Goal: Task Accomplishment & Management: Manage account settings

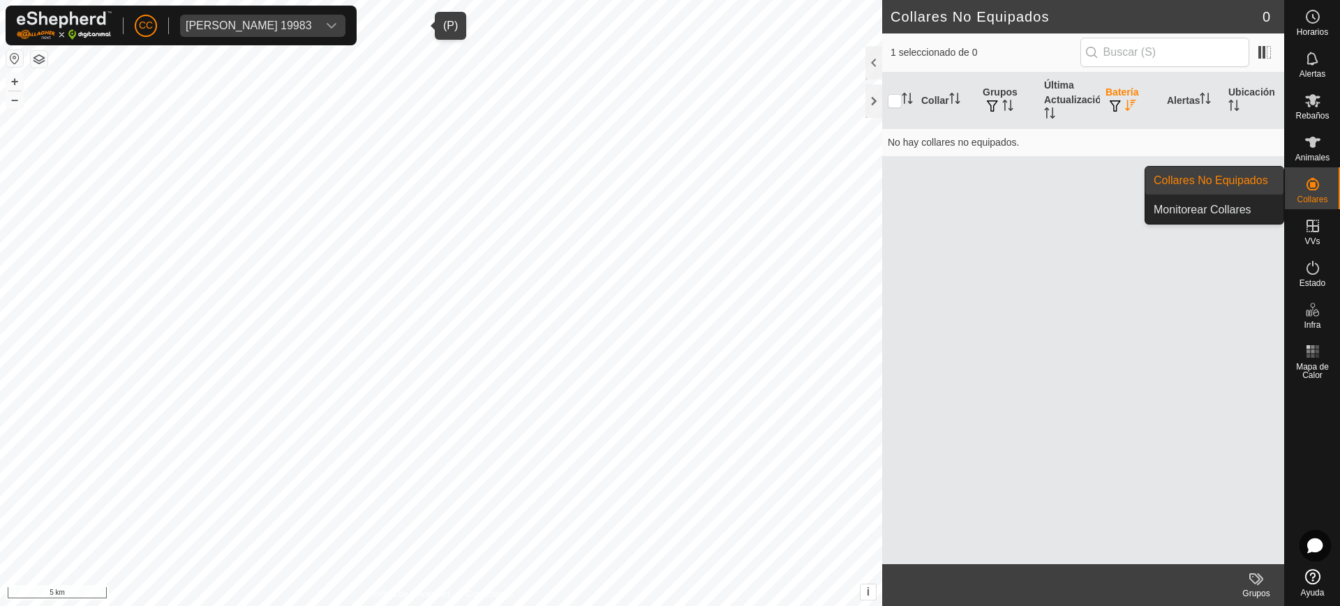
click at [1329, 188] on div "Collares" at bounding box center [1312, 188] width 55 height 42
click at [1276, 176] on link "Collares No Equipados" at bounding box center [1214, 181] width 138 height 28
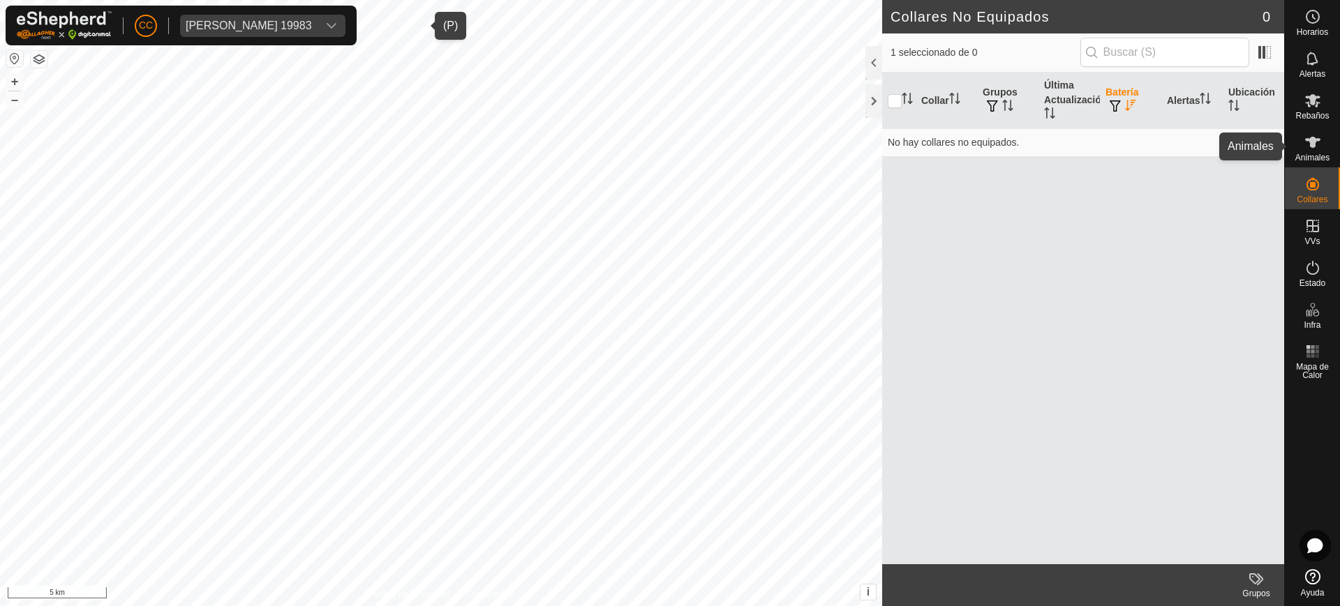
click at [1329, 144] on div "Animales" at bounding box center [1312, 147] width 55 height 42
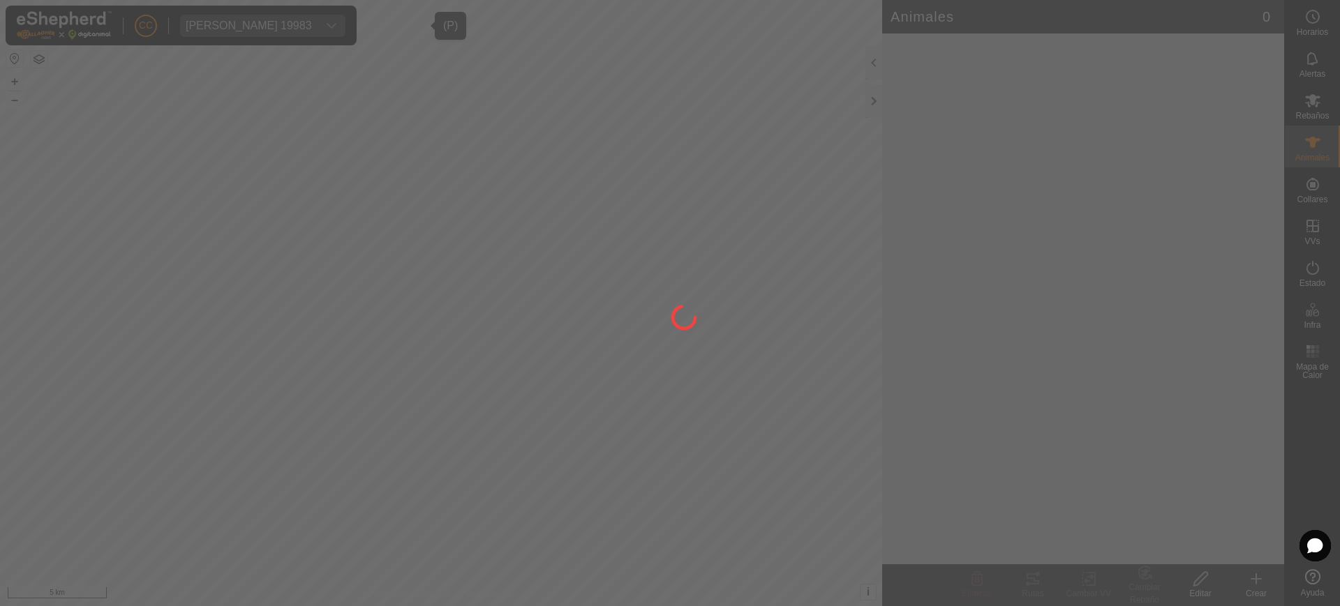
click at [1320, 187] on div at bounding box center [670, 303] width 1340 height 606
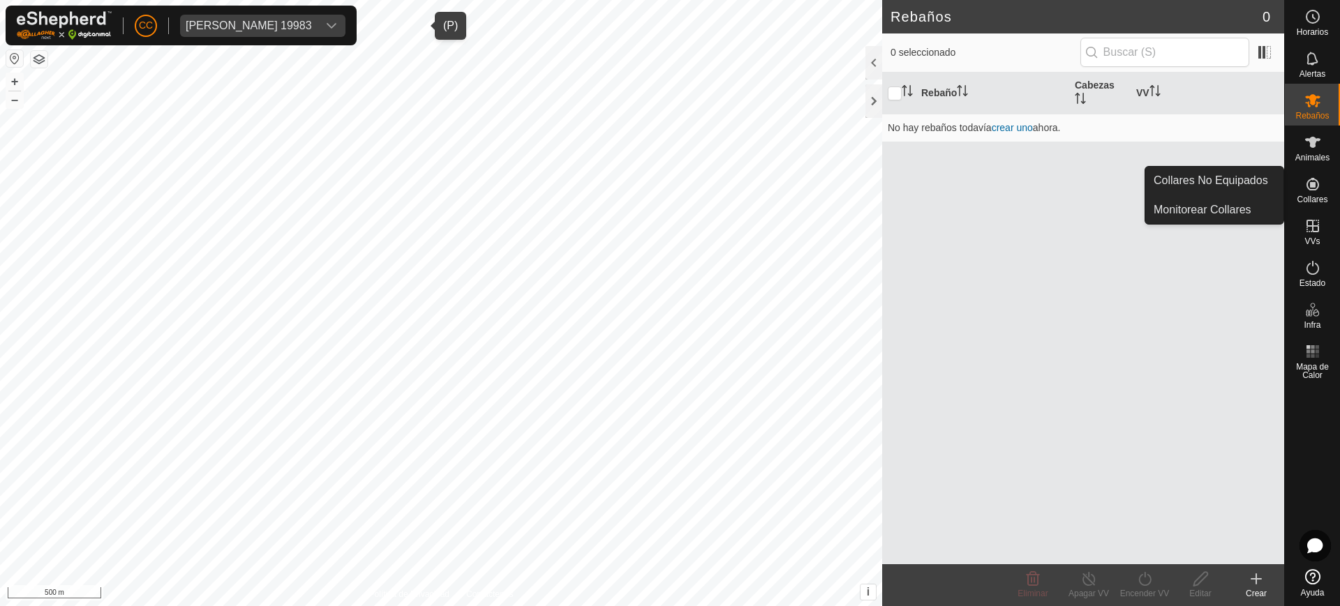
click at [1332, 199] on div "Collares" at bounding box center [1312, 188] width 55 height 42
click at [1264, 183] on link "Collares No Equipados" at bounding box center [1214, 181] width 138 height 28
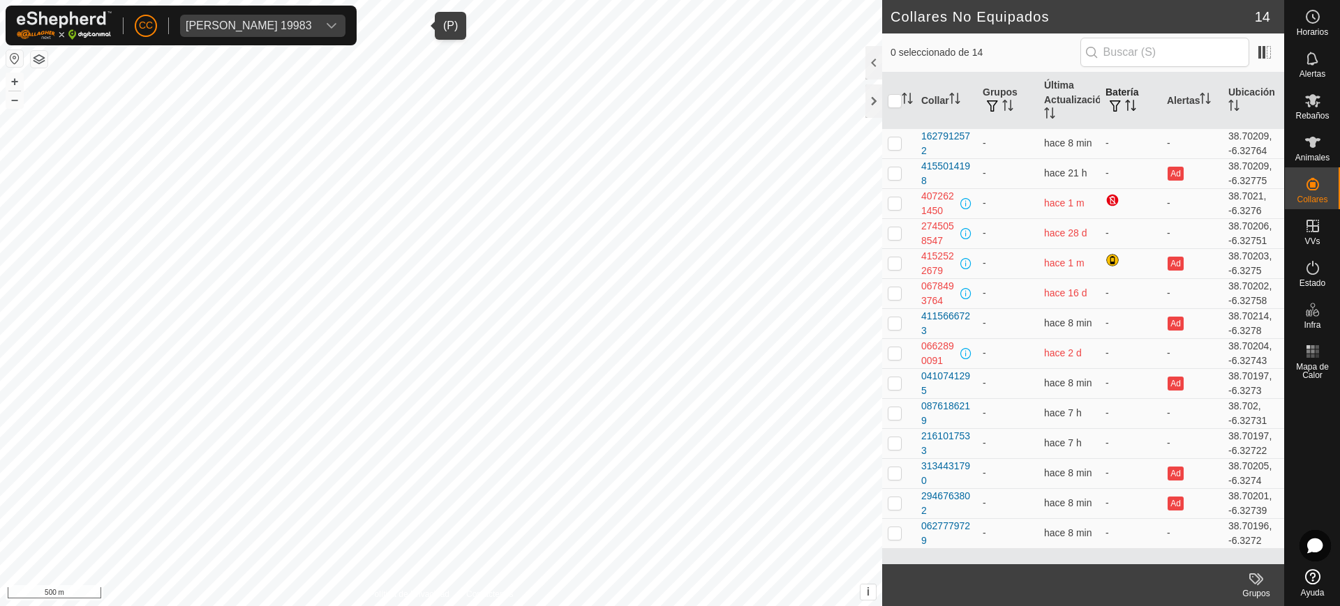
click at [1123, 96] on th "Batería" at bounding box center [1130, 101] width 61 height 57
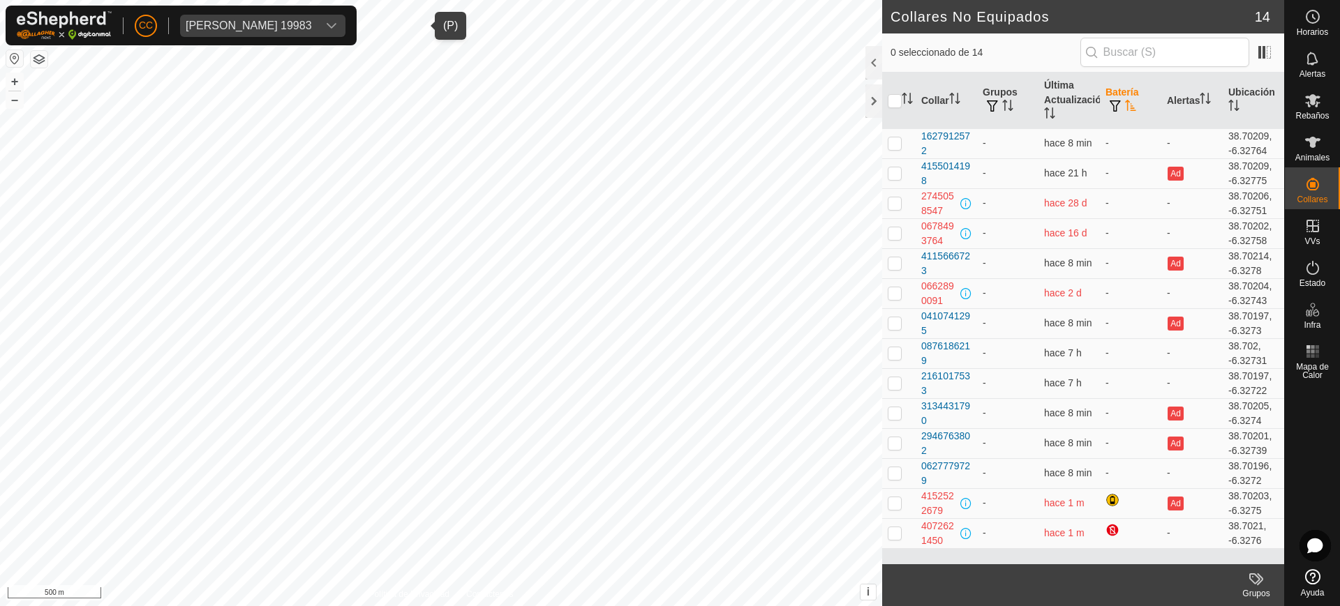
click at [1123, 96] on th "Batería" at bounding box center [1130, 101] width 61 height 57
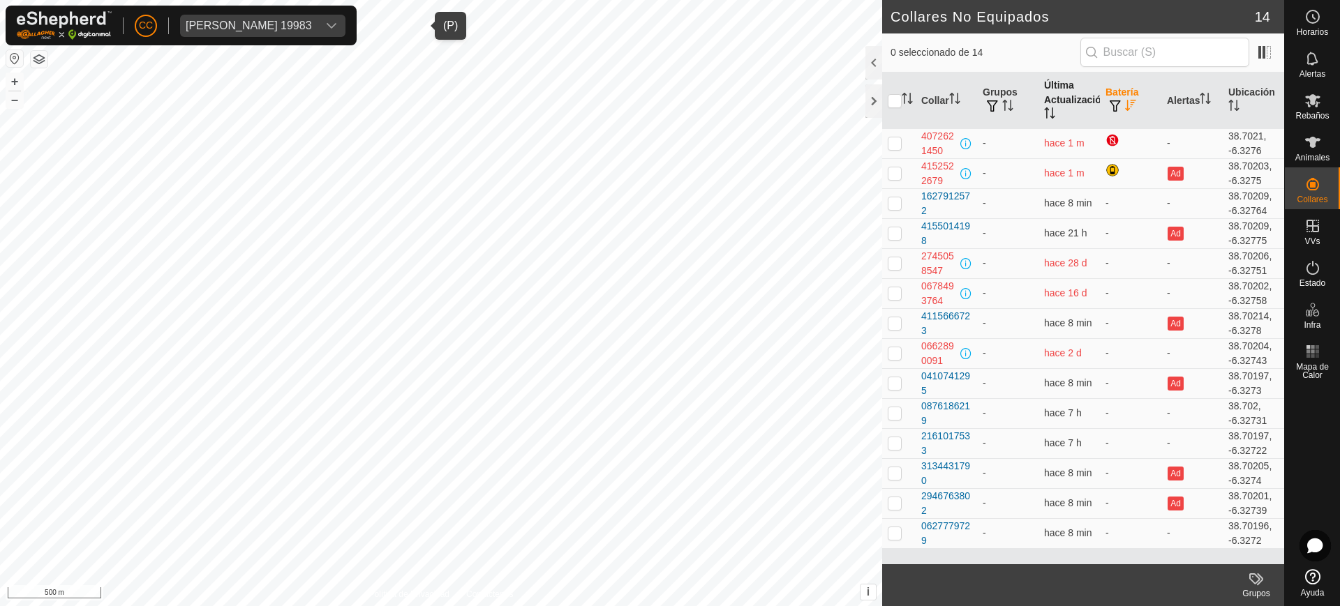
click at [1063, 87] on th "Última Actualización" at bounding box center [1068, 101] width 61 height 57
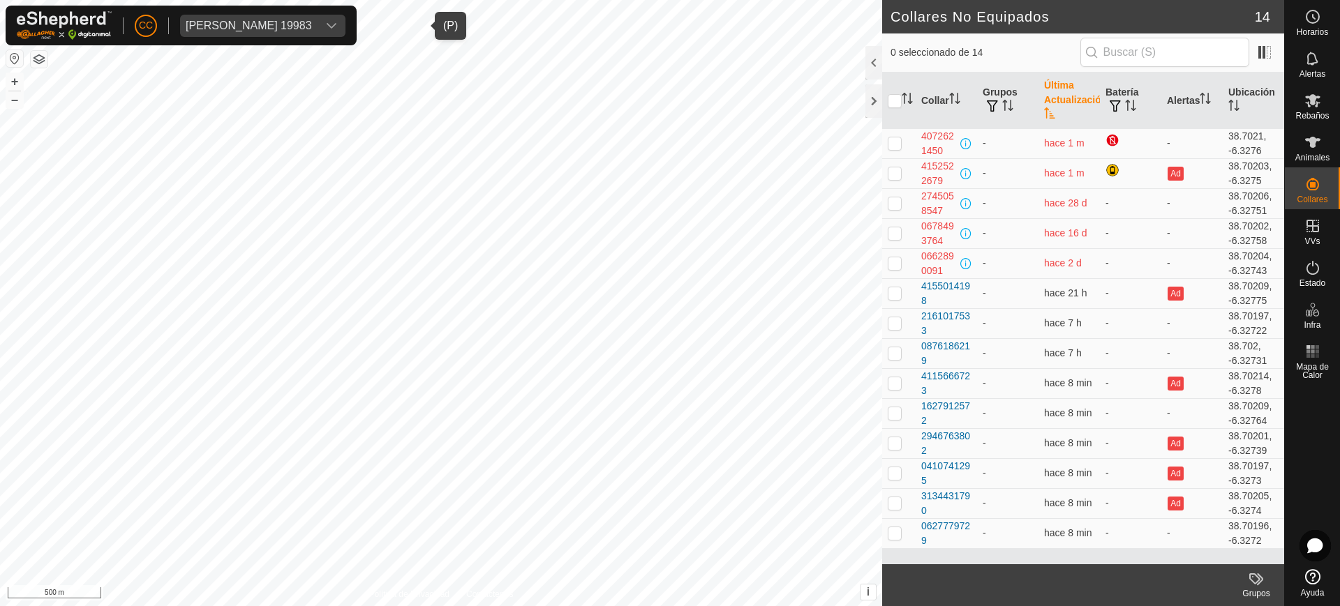
click at [1063, 87] on th "Última Actualización" at bounding box center [1068, 101] width 61 height 57
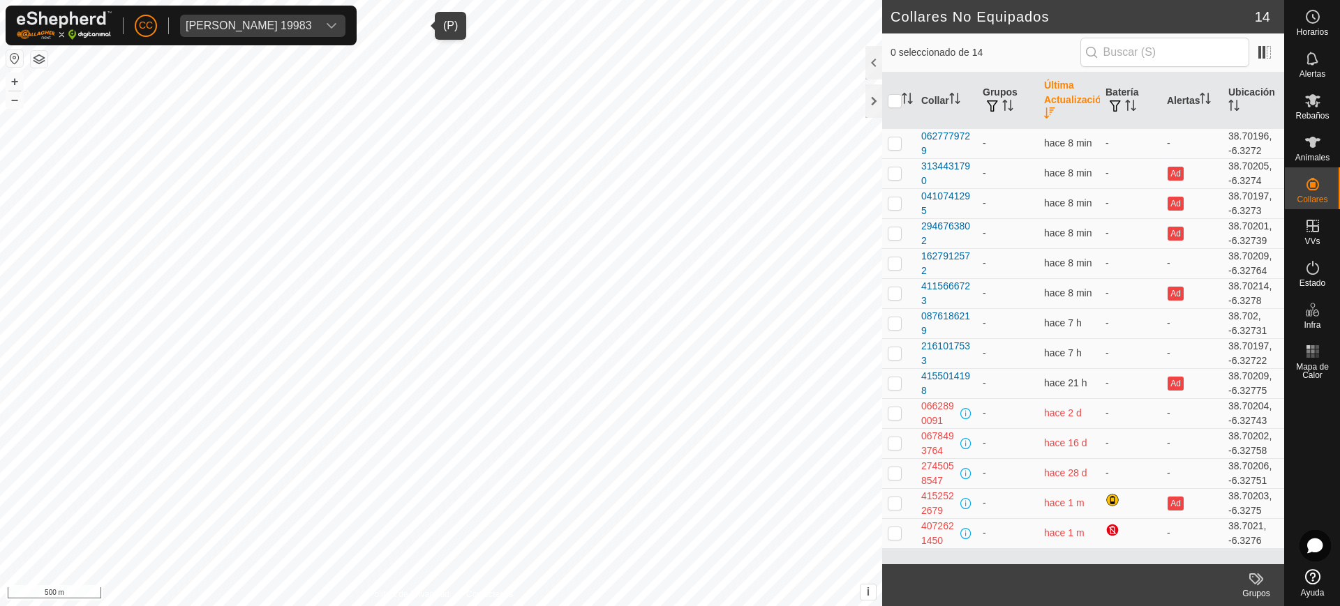
click at [1063, 87] on th "Última Actualización" at bounding box center [1068, 101] width 61 height 57
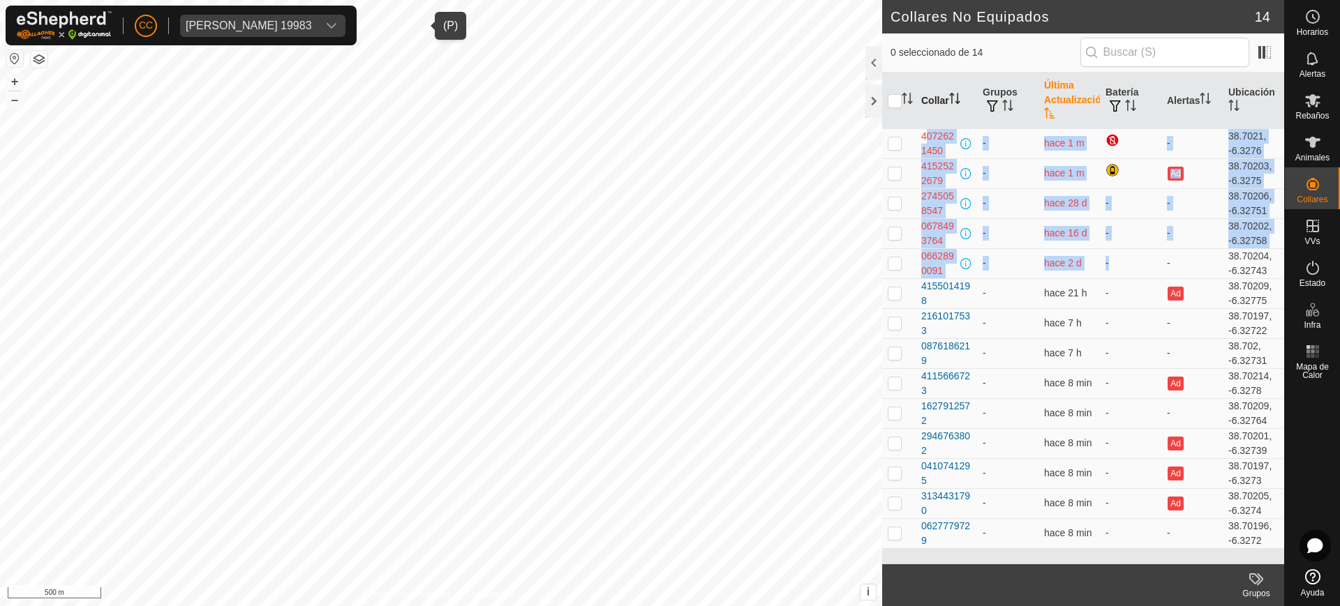
drag, startPoint x: 1126, startPoint y: 272, endPoint x: 927, endPoint y: 120, distance: 249.8
click at [927, 120] on table "Collar Grupos Última Actualización Batería Alertas Ubicación 4072621450 - hace …" at bounding box center [1083, 311] width 402 height 477
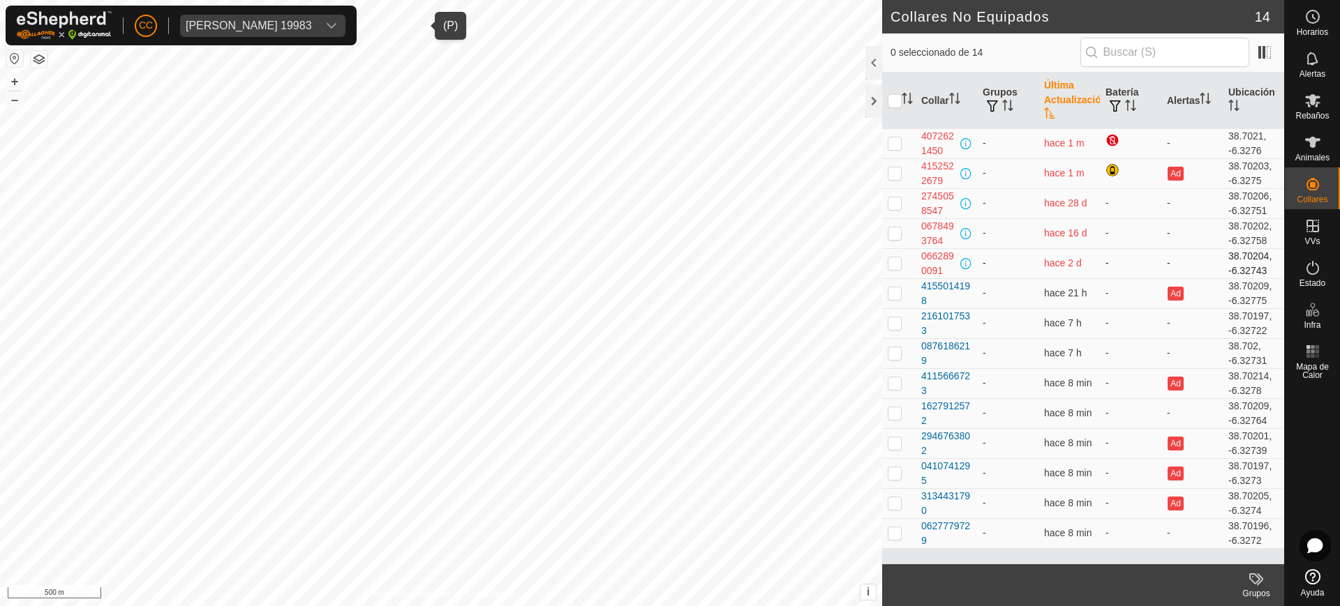
click at [1166, 252] on td "-" at bounding box center [1191, 263] width 61 height 30
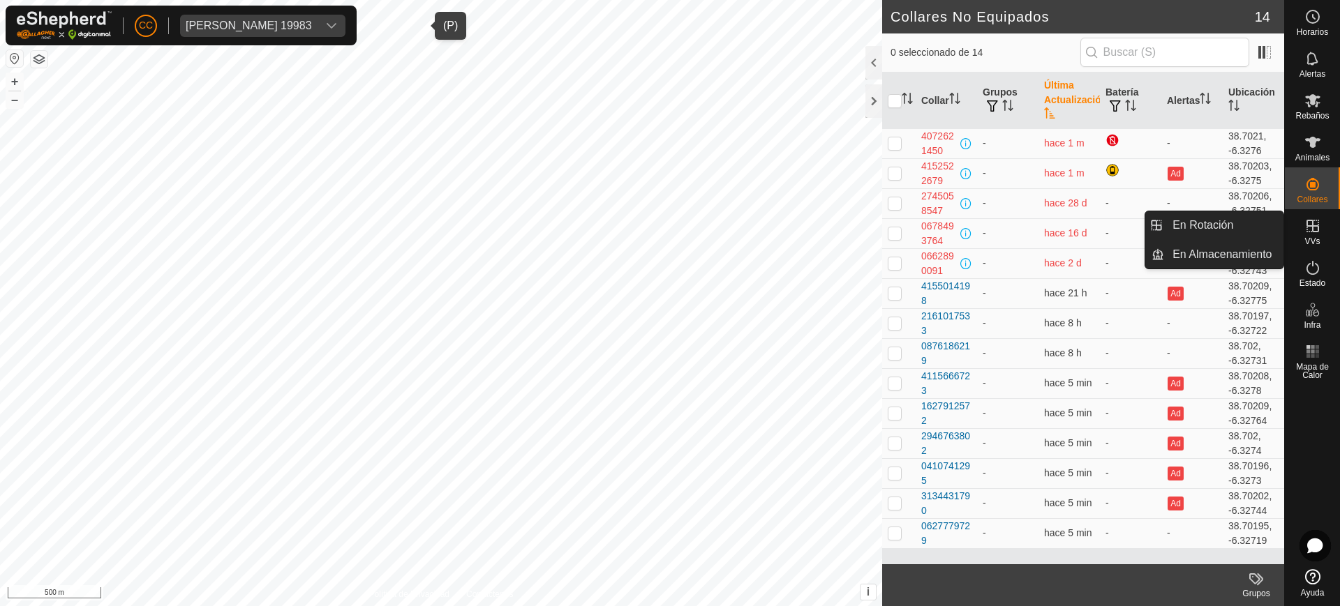
click at [1322, 220] on es-virtualpaddocks-svg-icon at bounding box center [1312, 226] width 25 height 22
click at [1263, 221] on link "En Rotación" at bounding box center [1223, 225] width 119 height 28
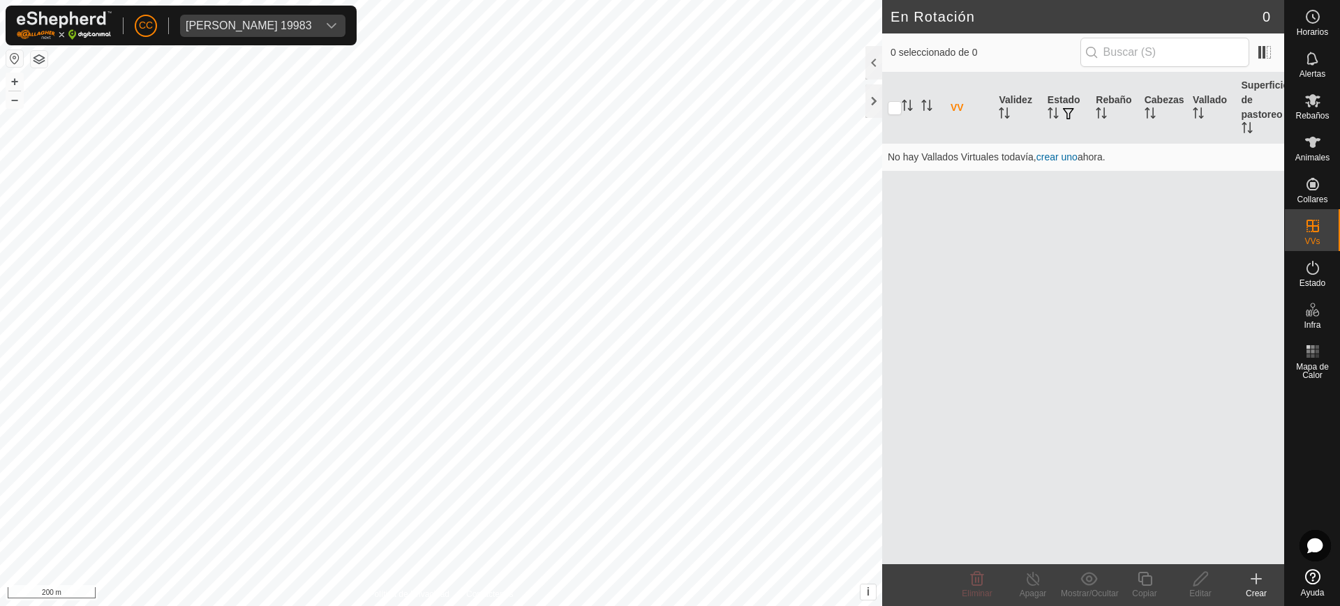
click at [1253, 579] on icon at bounding box center [1256, 579] width 10 height 0
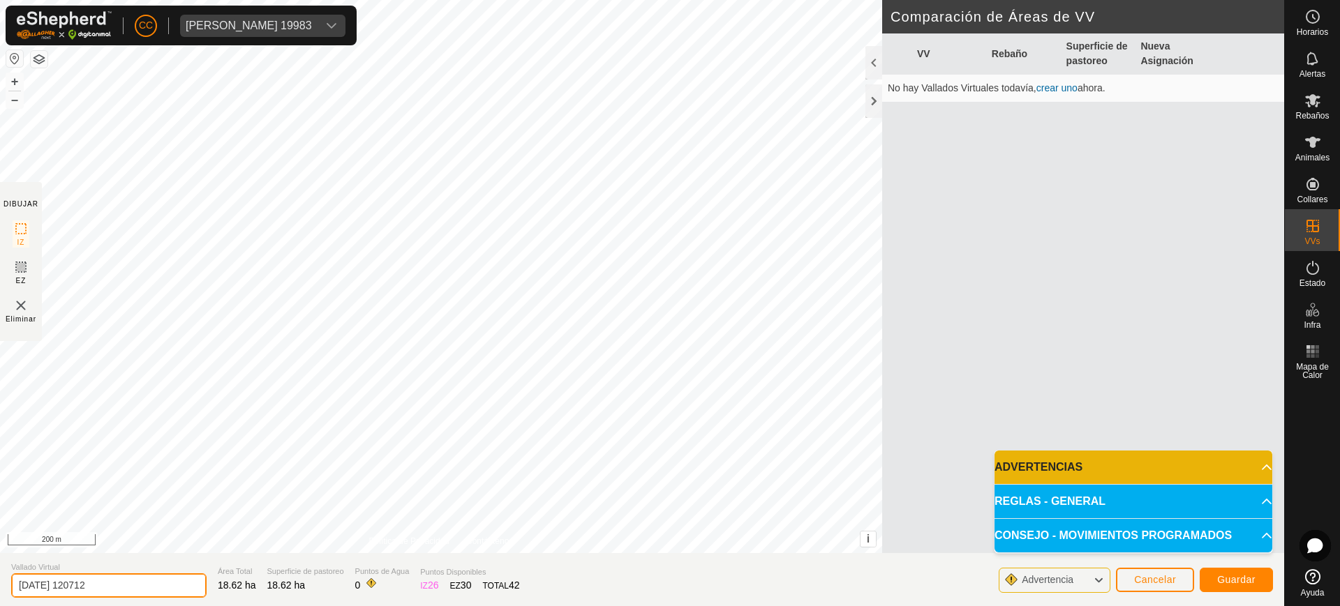
click at [117, 584] on input "2025-08-20 120712" at bounding box center [108, 586] width 195 height 24
click at [1122, 505] on p-accordion-header "REGLAS - GENERAL" at bounding box center [1133, 501] width 278 height 33
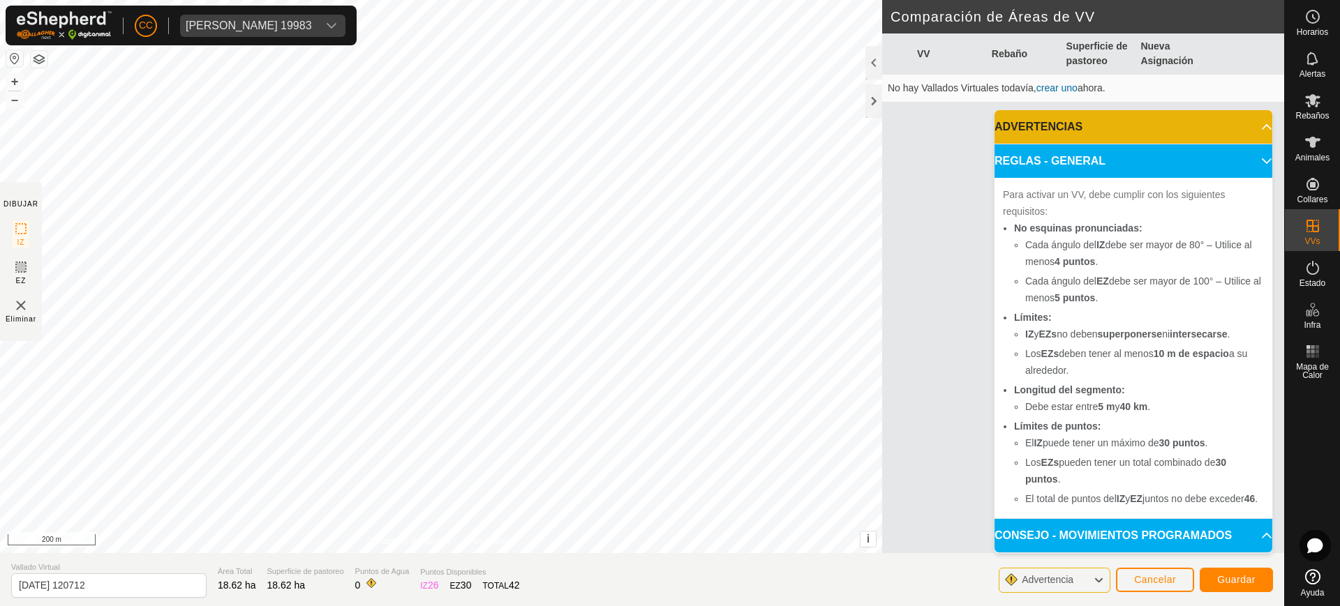
click at [1143, 537] on p-accordion-header "CONSEJO - MOVIMIENTOS PROGRAMADOS" at bounding box center [1133, 535] width 278 height 33
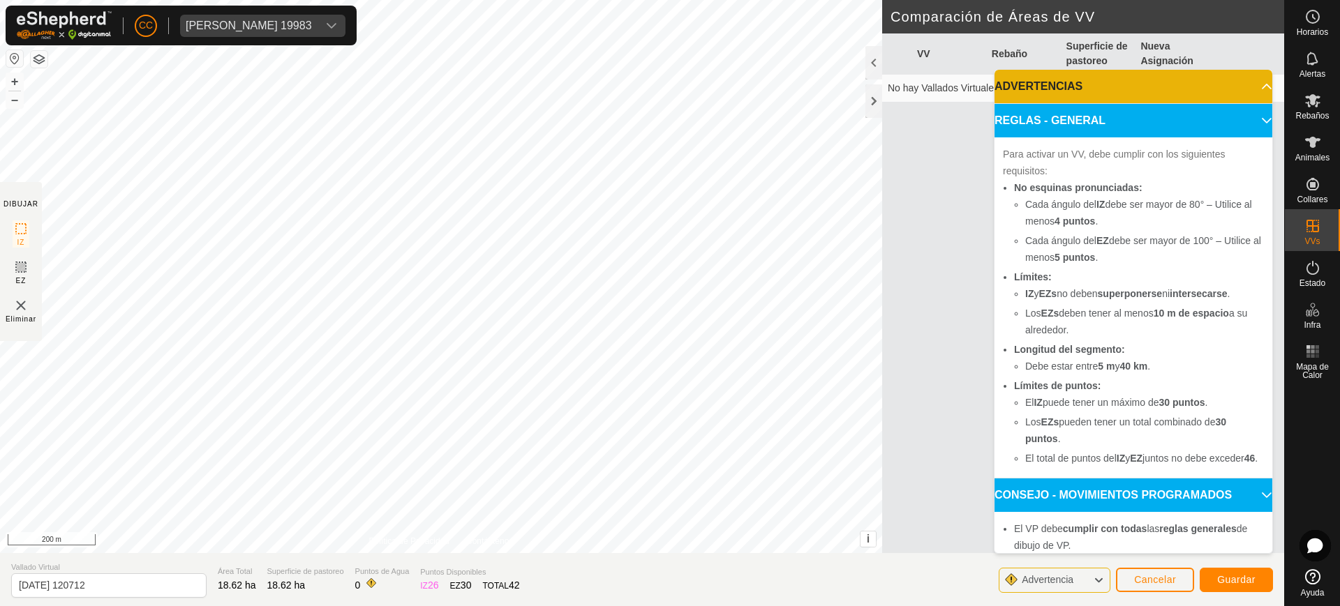
scroll to position [138, 0]
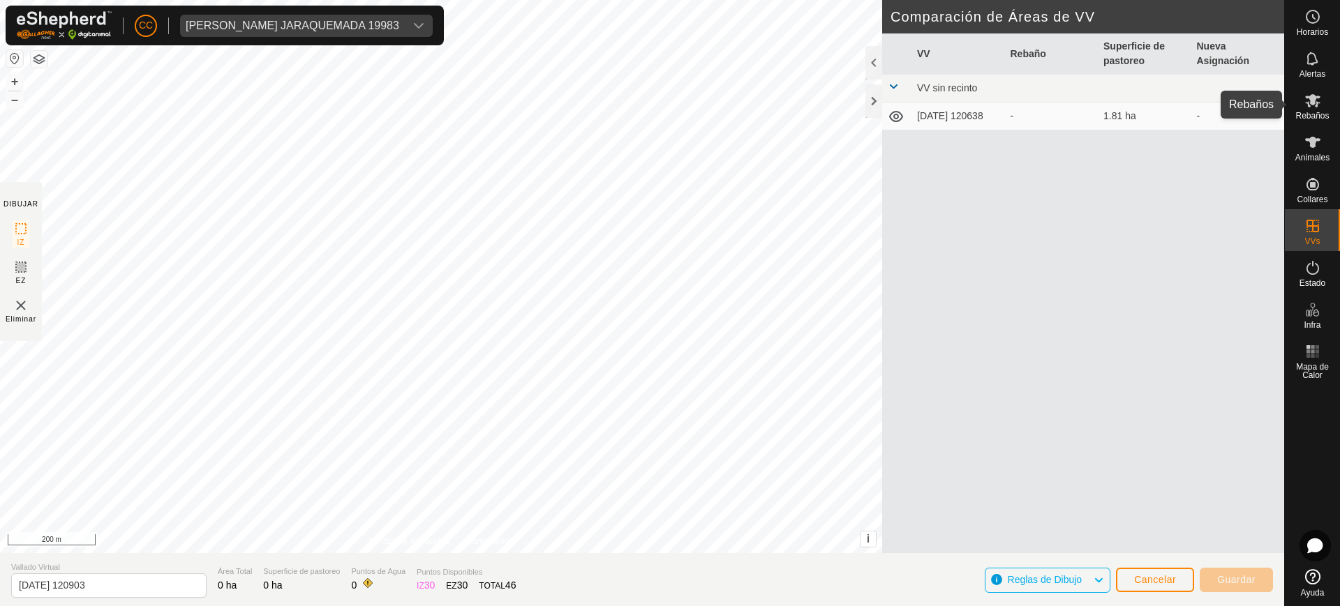
click at [1330, 105] on div "Rebaños" at bounding box center [1312, 105] width 55 height 42
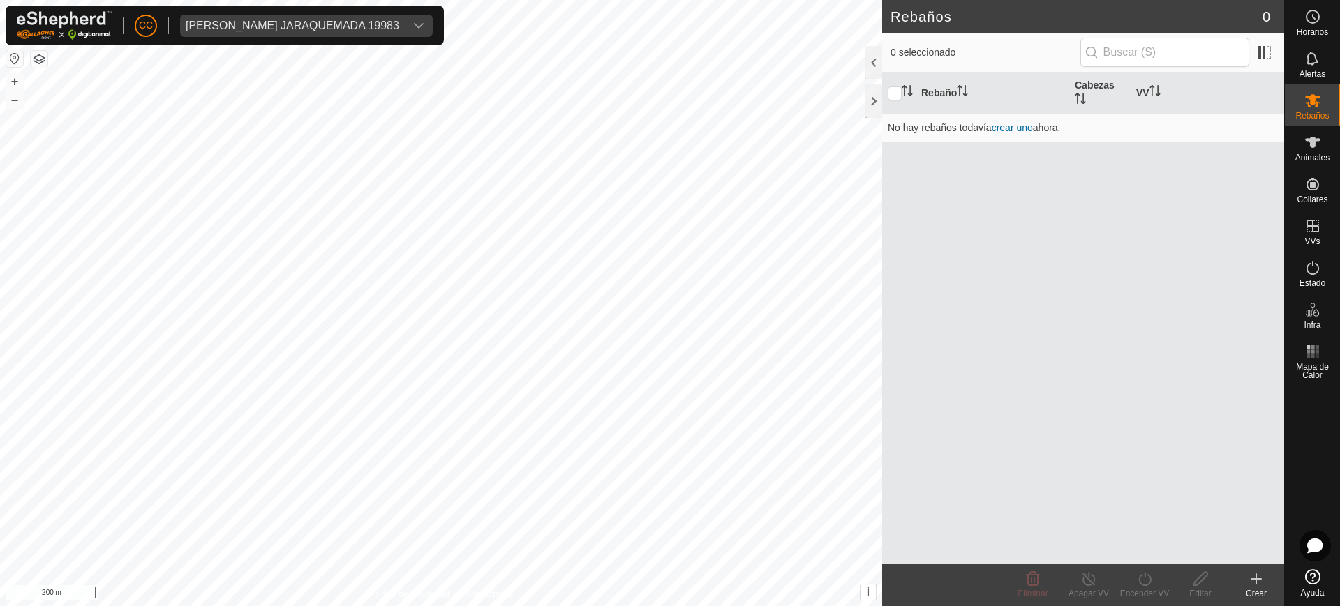
click at [1252, 588] on div "Crear" at bounding box center [1256, 594] width 56 height 13
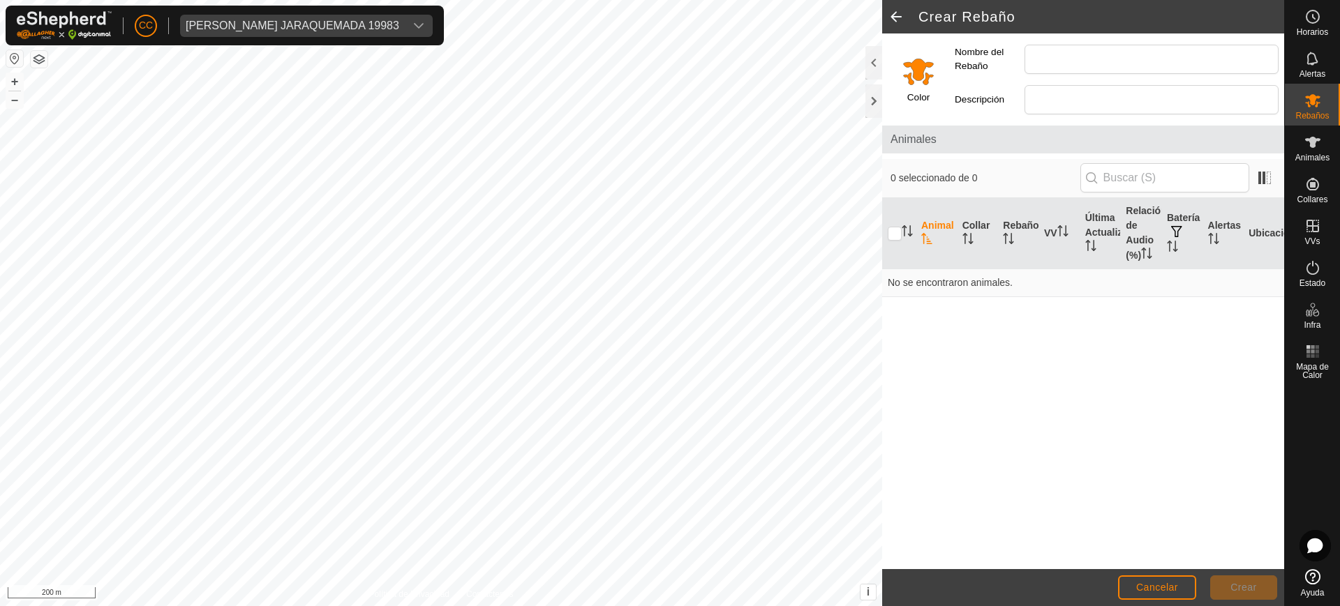
click at [1100, 40] on div "Nombre del Rebaño" at bounding box center [1116, 59] width 335 height 40
click at [1086, 50] on input "Nombre del Rebaño" at bounding box center [1151, 59] width 254 height 29
click at [920, 67] on input "Select a color" at bounding box center [918, 70] width 33 height 33
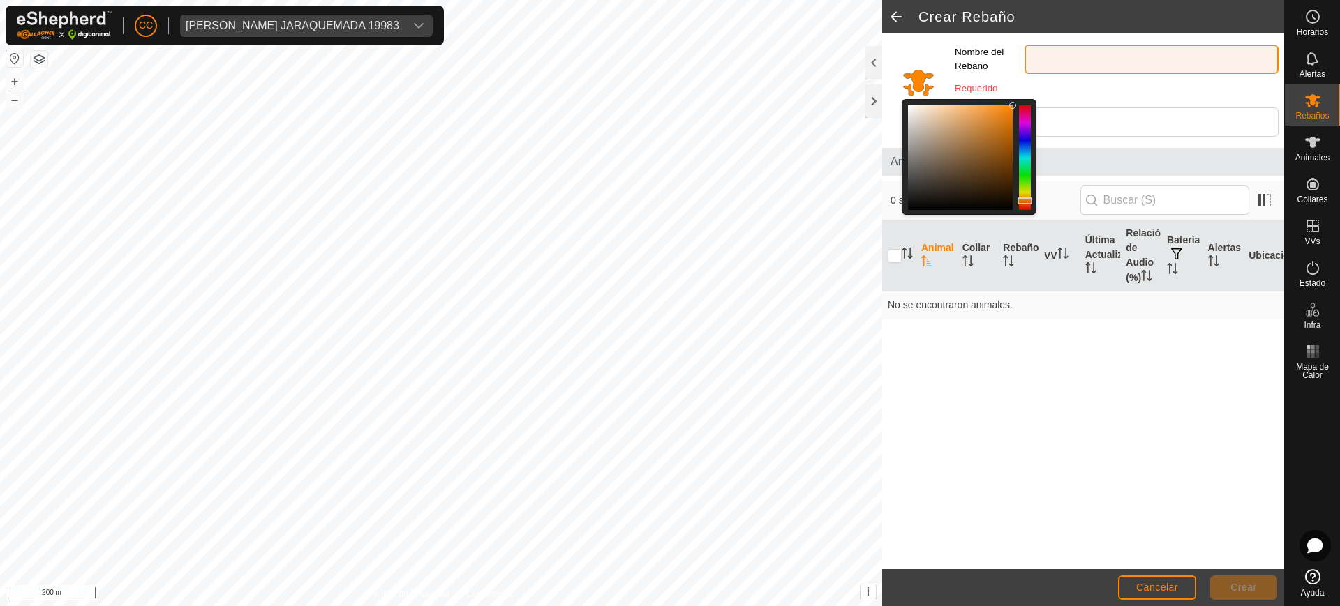
click at [1133, 54] on input "Nombre del Rebaño" at bounding box center [1151, 59] width 254 height 29
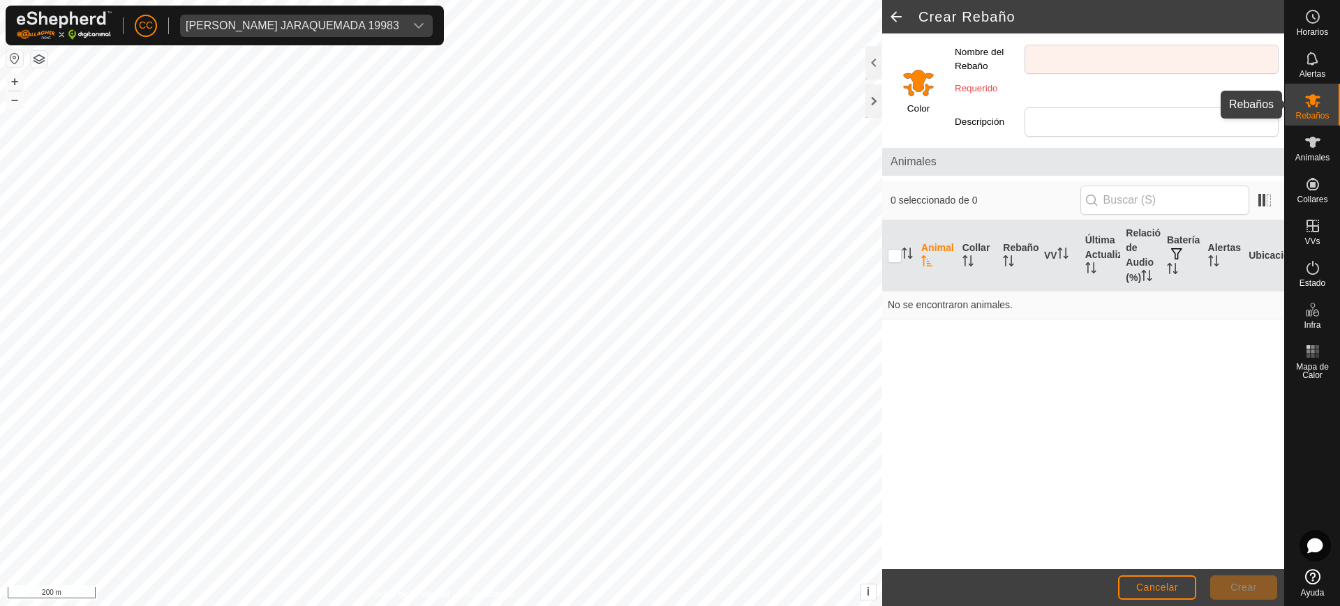
click at [1316, 107] on icon at bounding box center [1312, 100] width 17 height 17
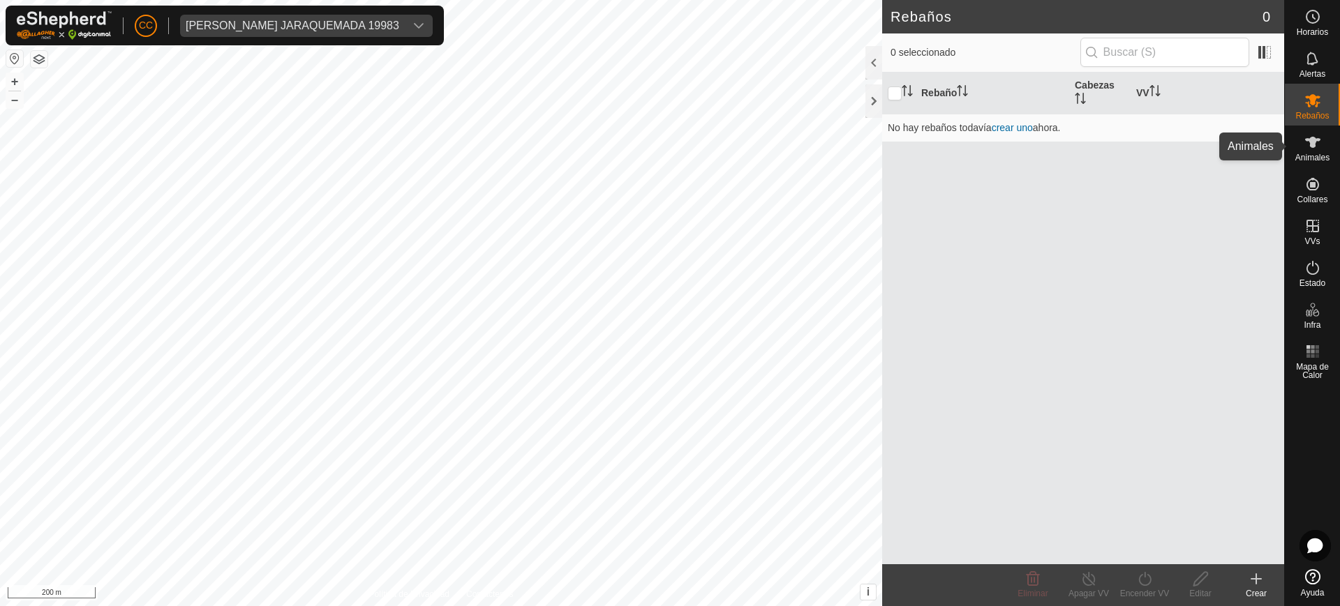
click at [1318, 154] on span "Animales" at bounding box center [1312, 158] width 34 height 8
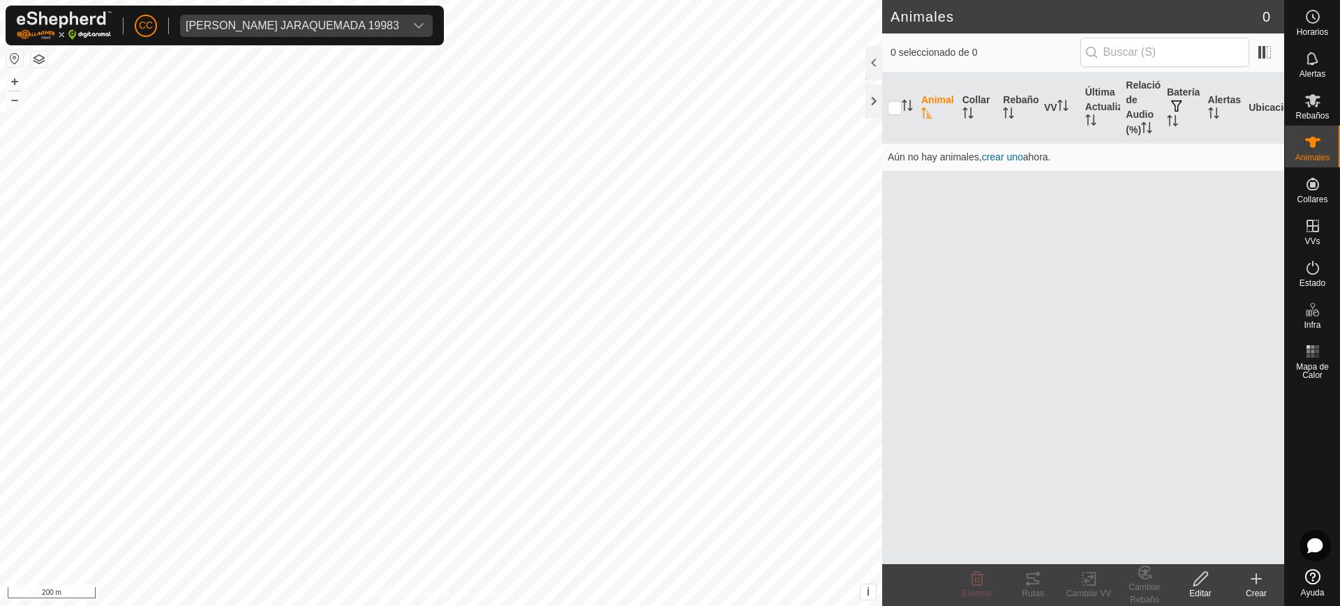
click at [1248, 567] on div "Crear" at bounding box center [1256, 586] width 56 height 42
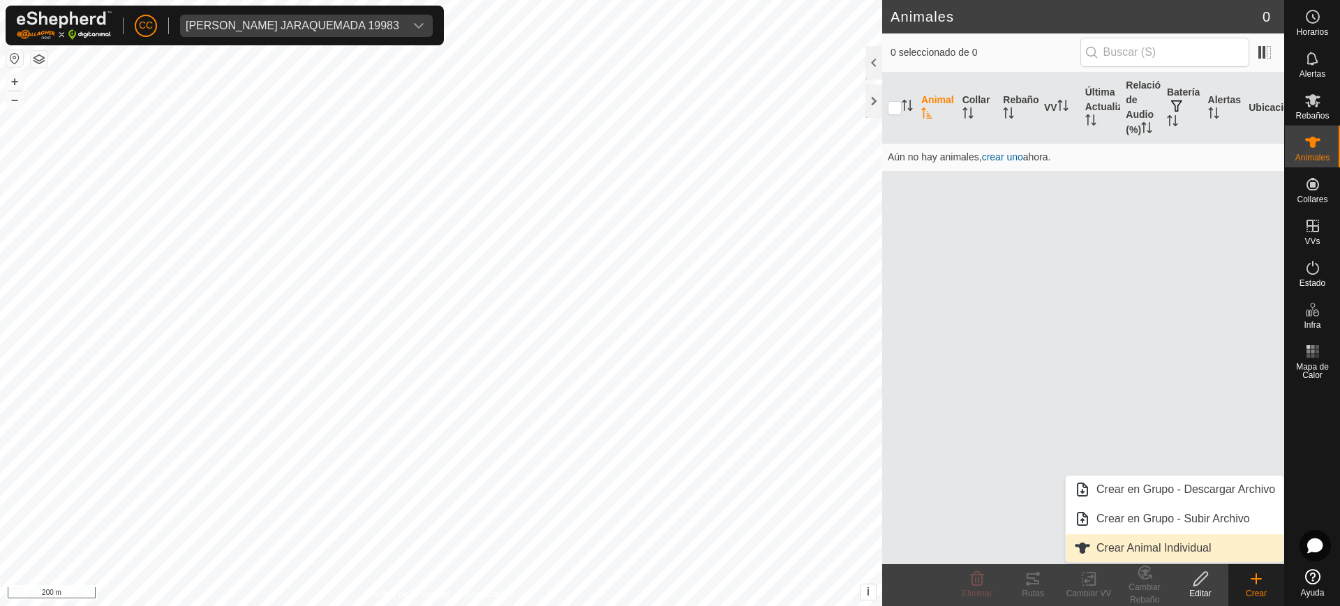
click at [1207, 537] on link "Crear Animal Individual" at bounding box center [1175, 549] width 218 height 28
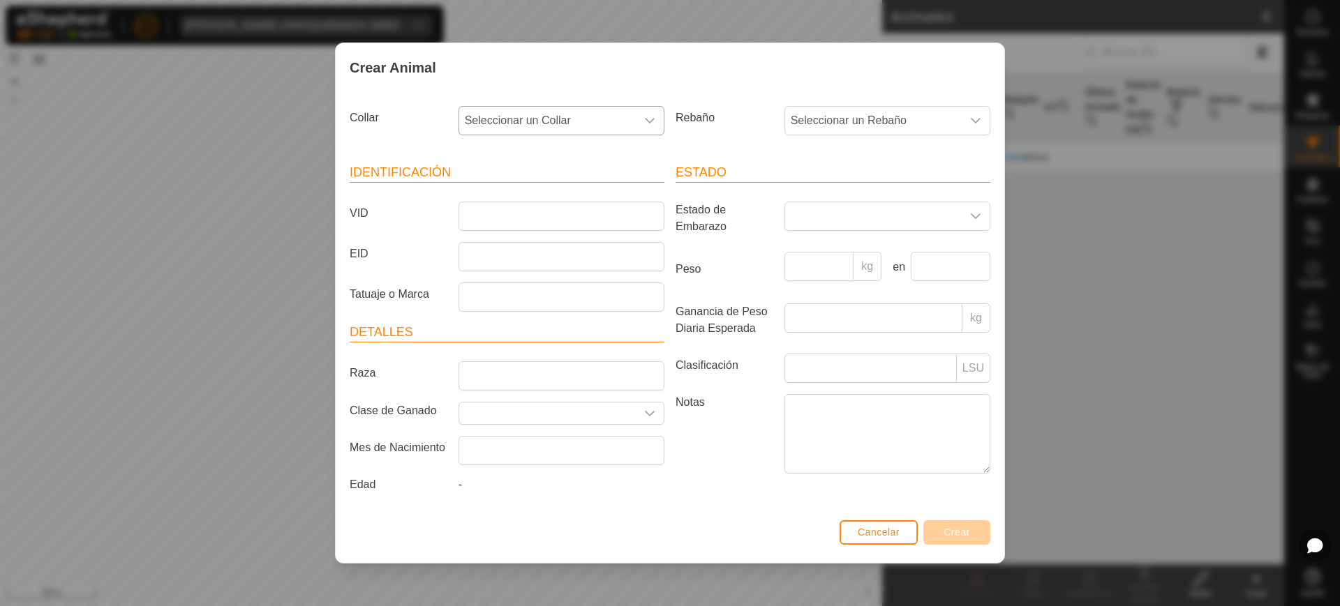
click at [636, 123] on div "dropdown trigger" at bounding box center [650, 121] width 28 height 28
click at [589, 227] on li "1627912572" at bounding box center [562, 222] width 204 height 28
click at [851, 115] on span "Seleccionar un Rebaño" at bounding box center [873, 121] width 177 height 28
click at [873, 186] on li "-" at bounding box center [888, 193] width 204 height 28
click at [548, 209] on input "VID" at bounding box center [561, 216] width 206 height 29
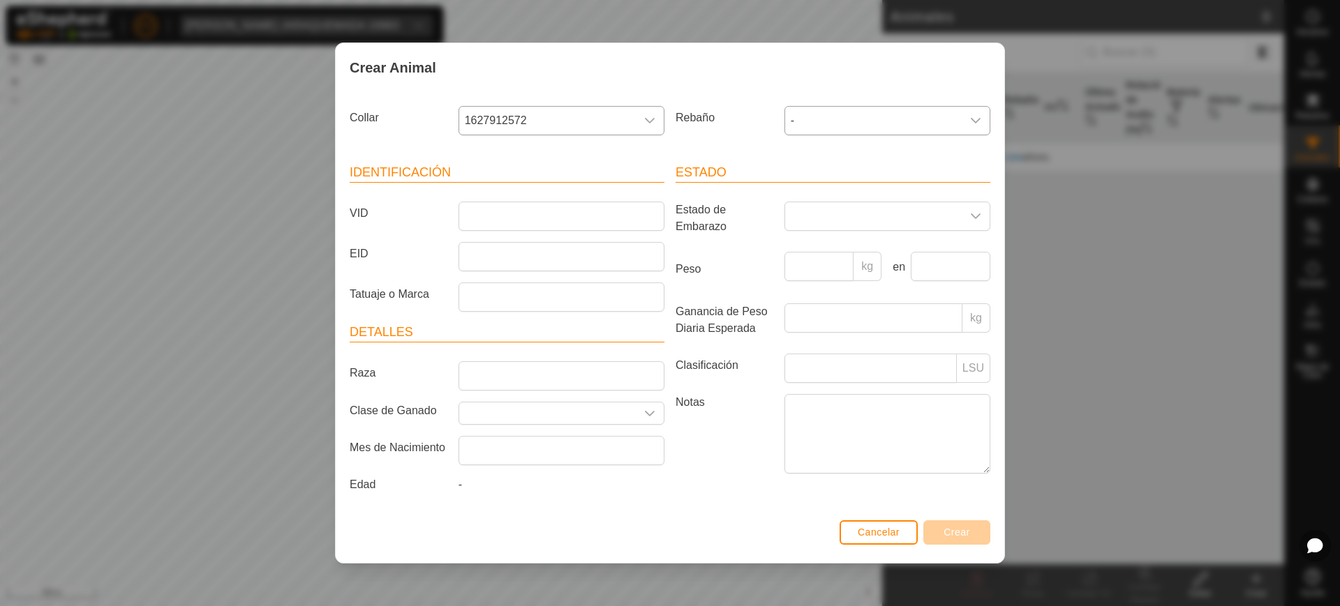
click at [638, 158] on div "Identificación VID EID Tatuaje o Marca Detalles Raza Clase de Ganado Mes de Nac…" at bounding box center [507, 331] width 326 height 369
click at [651, 212] on input "VID" at bounding box center [561, 216] width 206 height 29
click at [854, 522] on button "Cancelar" at bounding box center [878, 533] width 78 height 24
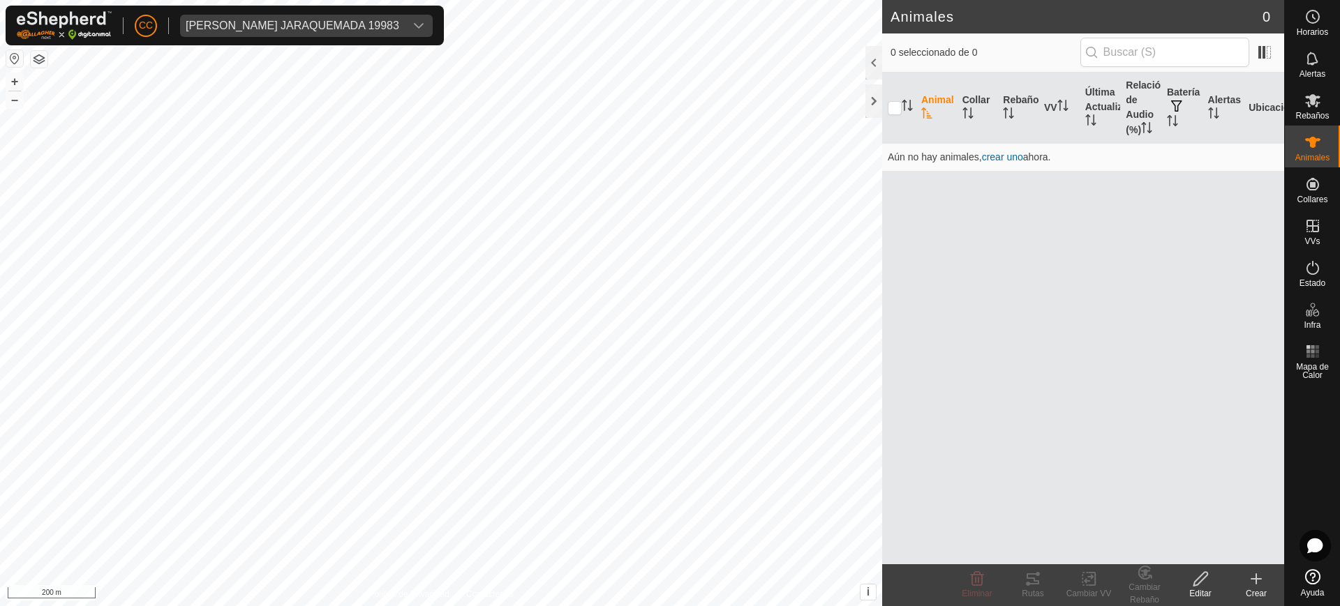
click at [1204, 484] on div "Animal Collar Rebaño VV Última Actualización Relación de Audio (%) Batería Aler…" at bounding box center [1083, 319] width 402 height 492
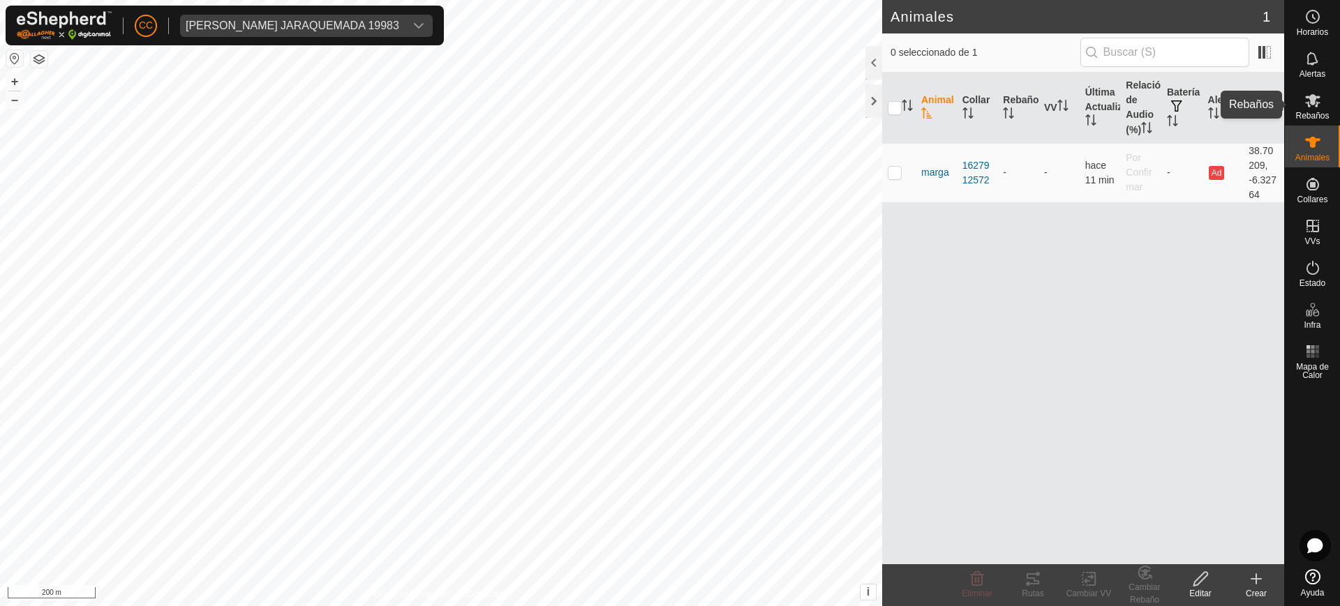
click at [1309, 92] on icon at bounding box center [1312, 100] width 17 height 17
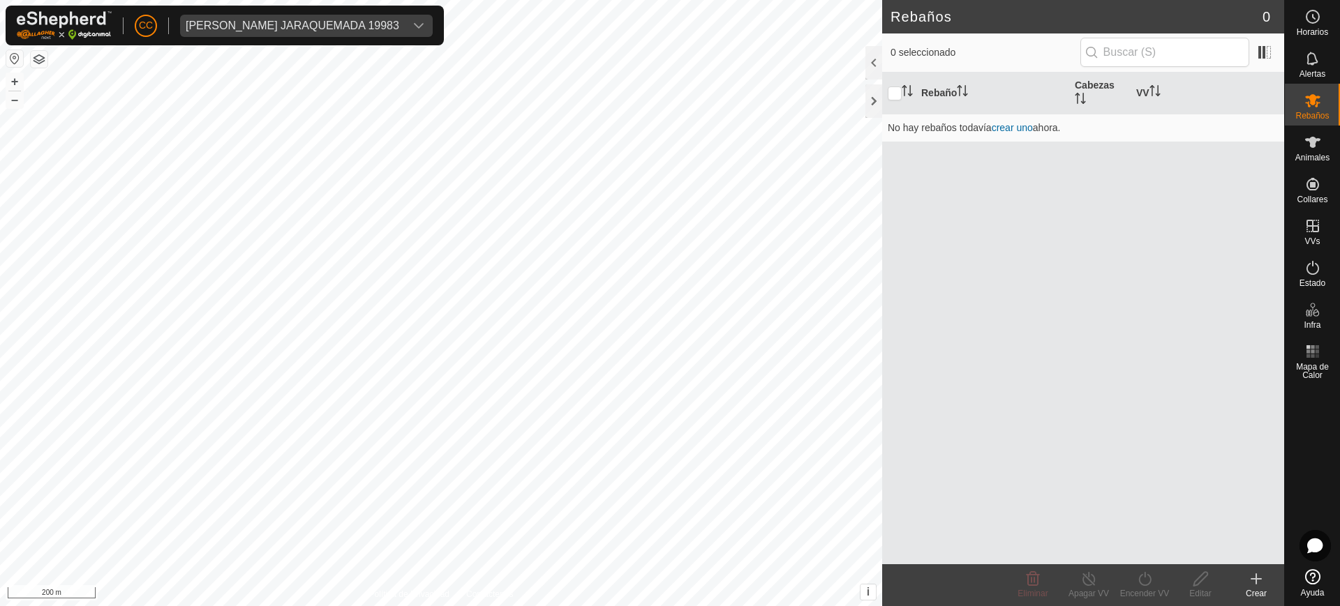
click at [1255, 597] on div "Crear" at bounding box center [1256, 594] width 56 height 13
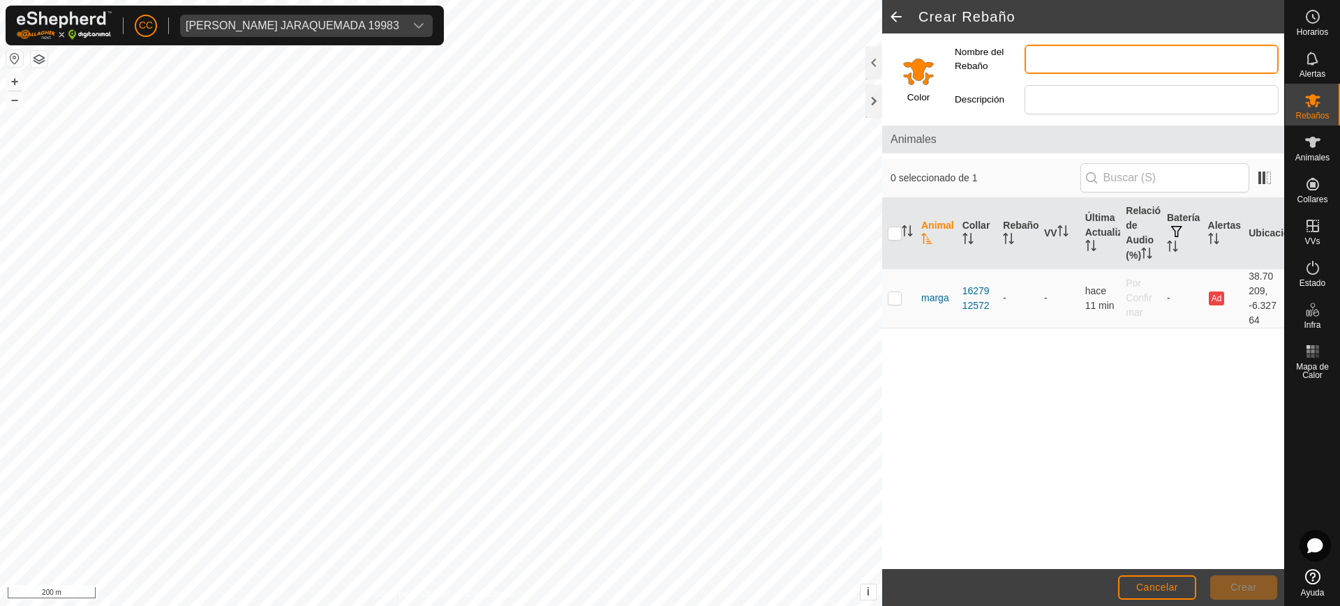
click at [1116, 58] on input "Nombre del Rebaño" at bounding box center [1151, 59] width 254 height 29
click at [1059, 57] on input "Nombre del Rebaño" at bounding box center [1151, 59] width 254 height 29
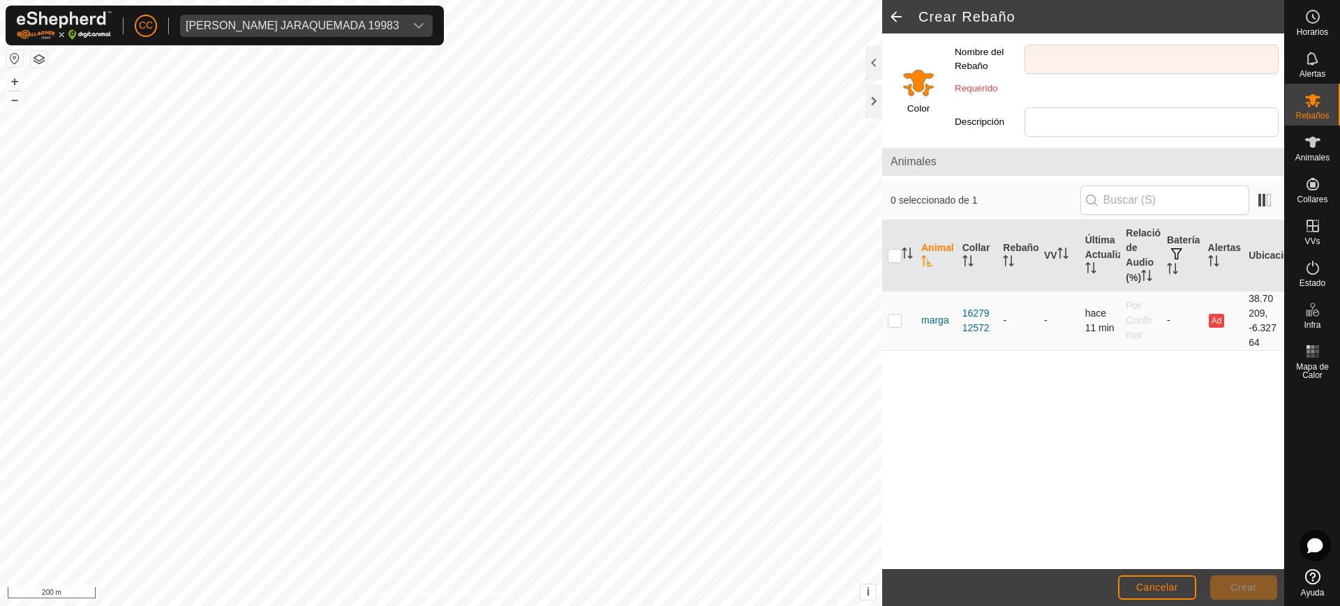
click at [895, 299] on td at bounding box center [898, 320] width 33 height 59
checkbox input "true"
click at [1154, 589] on span "Cancelar" at bounding box center [1157, 587] width 42 height 11
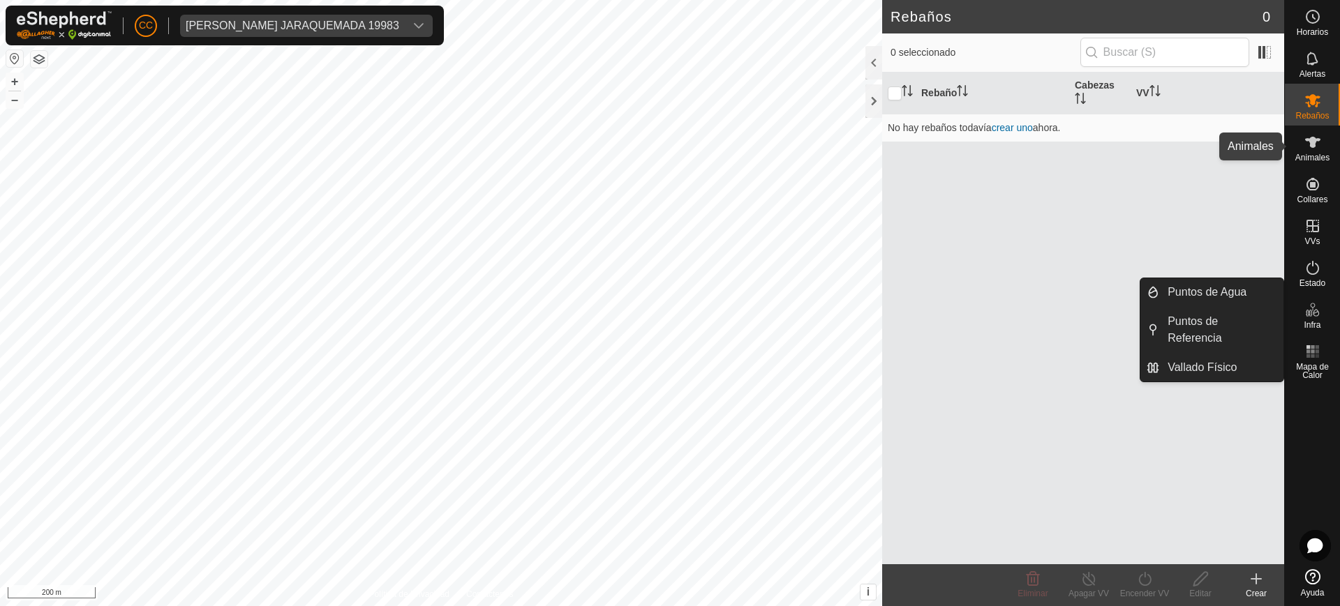
click at [1318, 140] on icon at bounding box center [1312, 142] width 15 height 11
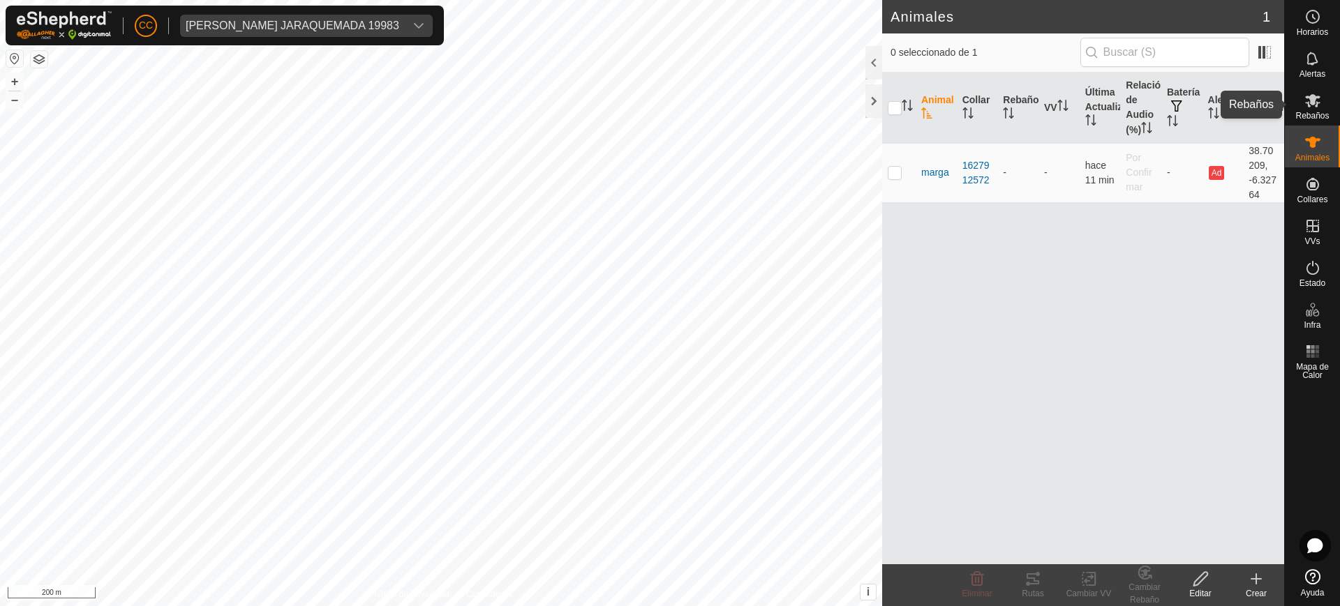
click at [1309, 106] on icon at bounding box center [1312, 100] width 15 height 13
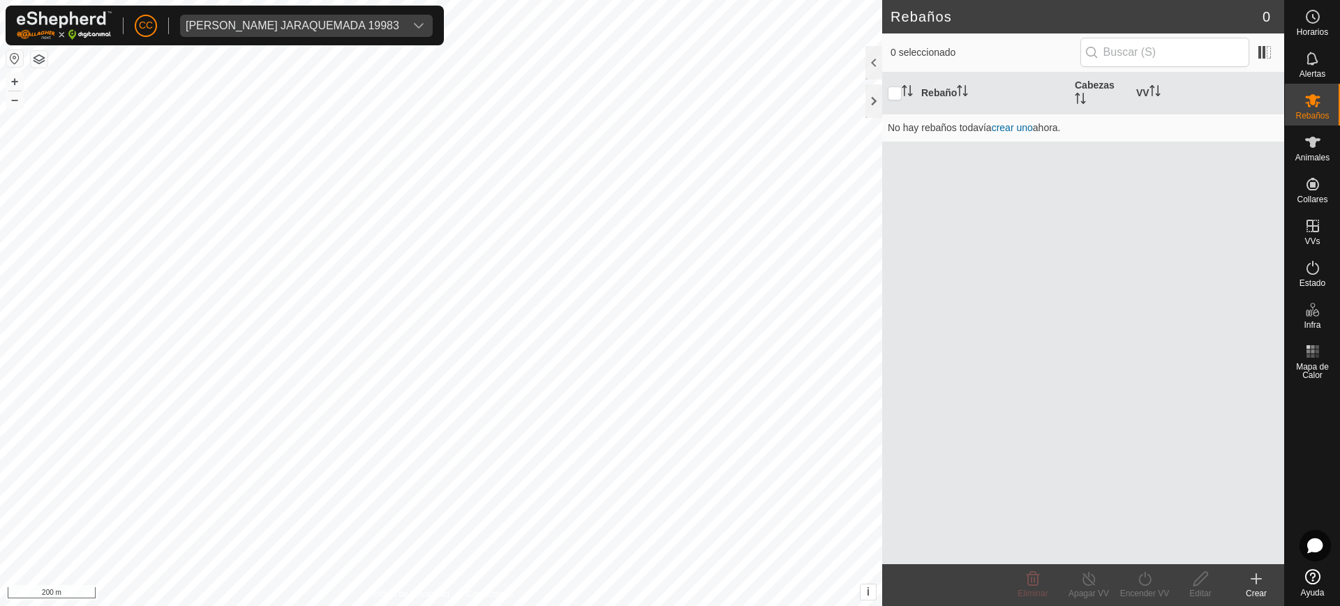
click at [1309, 106] on icon at bounding box center [1312, 100] width 15 height 13
click at [1317, 150] on icon at bounding box center [1312, 142] width 17 height 17
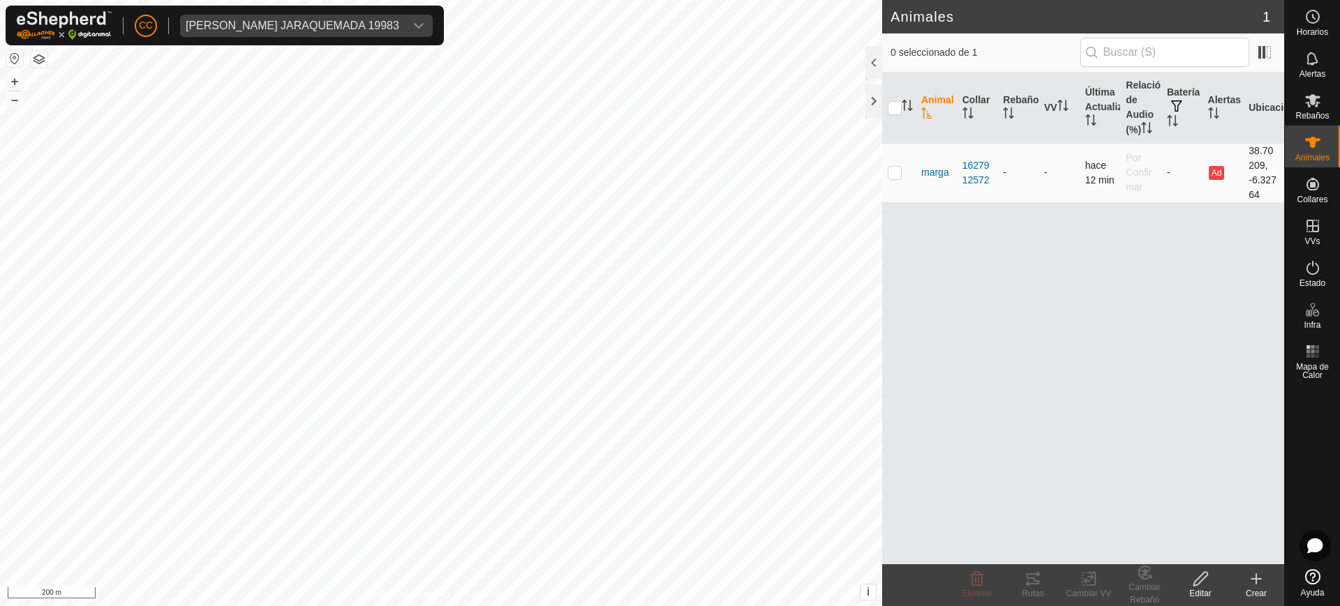
click at [897, 172] on p-checkbox at bounding box center [895, 172] width 14 height 11
checkbox input "true"
click at [1142, 588] on div "Cambiar Rebaño" at bounding box center [1144, 593] width 56 height 25
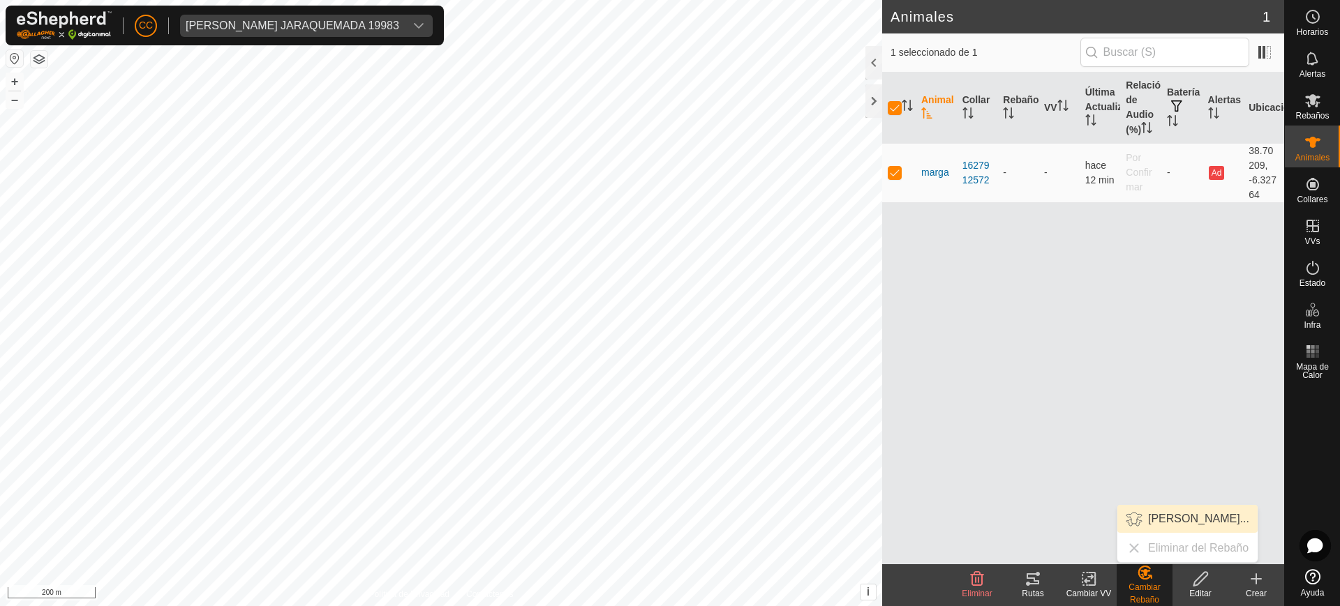
click at [1167, 520] on link "Elegir Rebaño..." at bounding box center [1187, 519] width 140 height 28
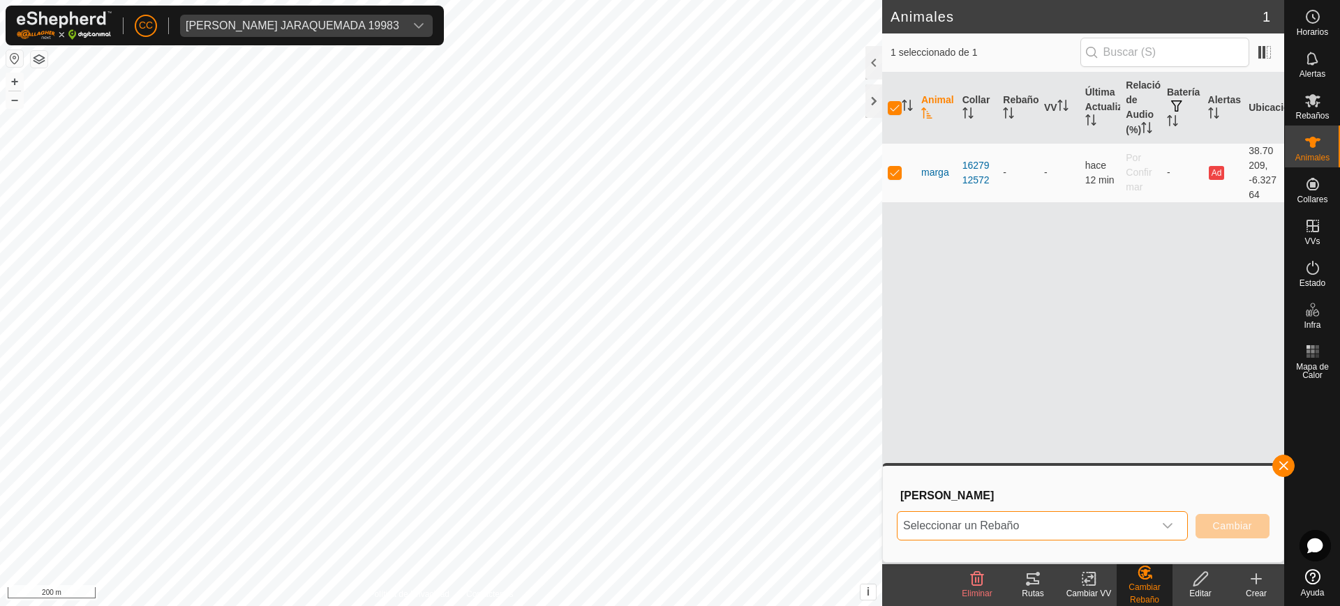
click at [1127, 525] on span "Seleccionar un Rebaño" at bounding box center [1025, 526] width 256 height 28
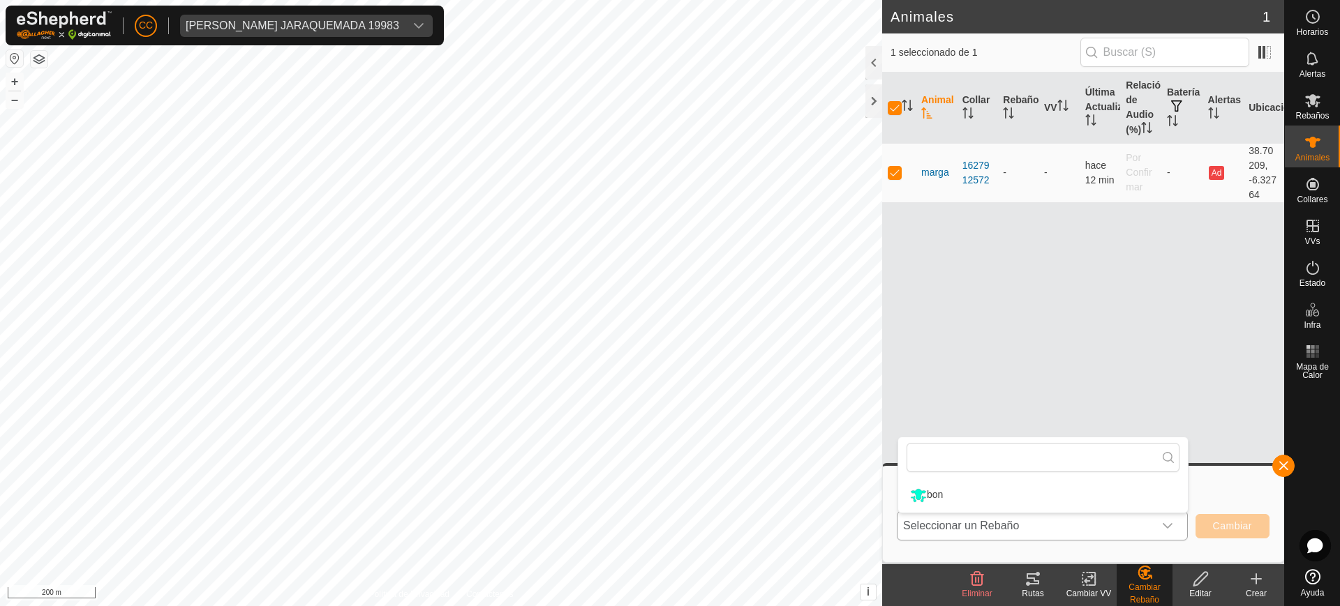
click at [1047, 486] on li "bon" at bounding box center [1043, 495] width 290 height 35
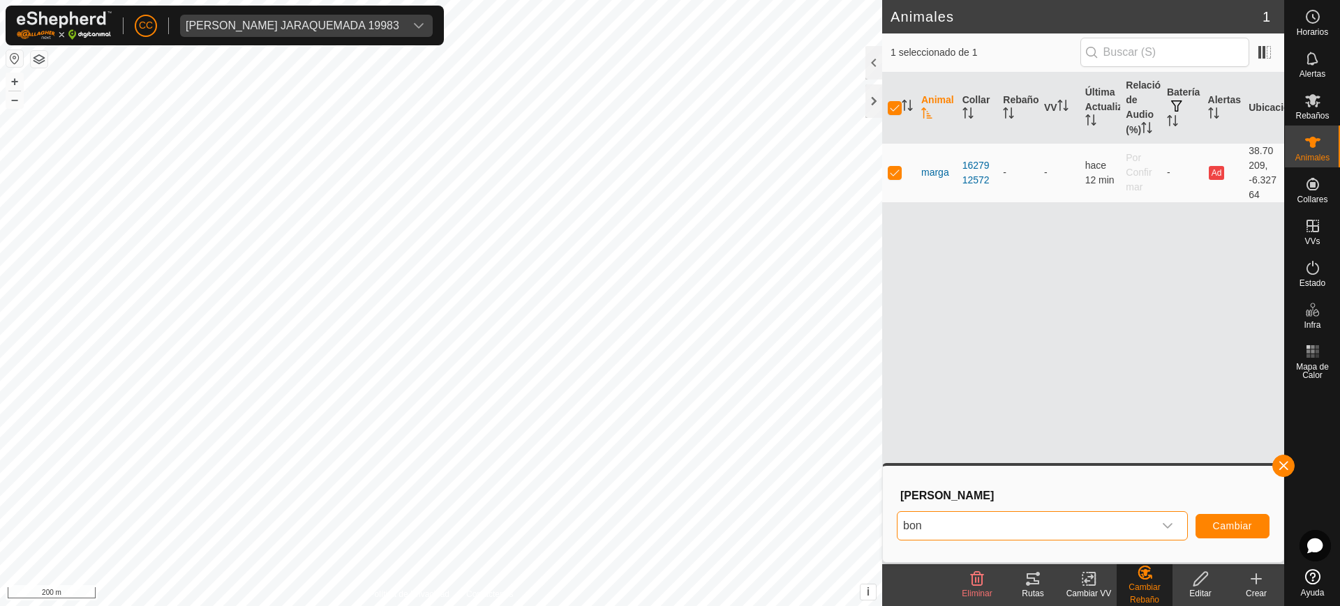
click at [1173, 402] on div "Animal Collar Rebaño VV Última Actualización Relación de Audio (%) Batería Aler…" at bounding box center [1083, 319] width 402 height 492
click at [1276, 475] on div "Elegir Rebaño bon Cambiar" at bounding box center [1083, 514] width 401 height 96
click at [1279, 463] on button "button" at bounding box center [1283, 466] width 22 height 22
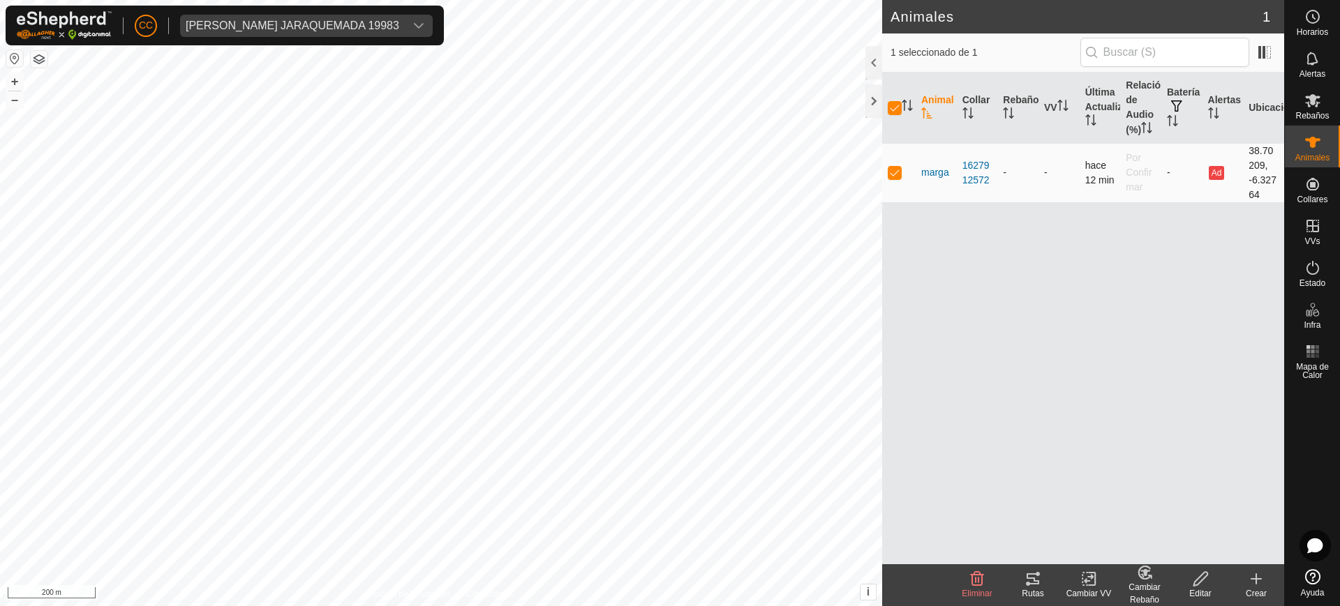
click at [899, 182] on td at bounding box center [898, 172] width 33 height 59
checkbox input "false"
click at [892, 177] on p-checkbox at bounding box center [895, 172] width 14 height 11
checkbox input "true"
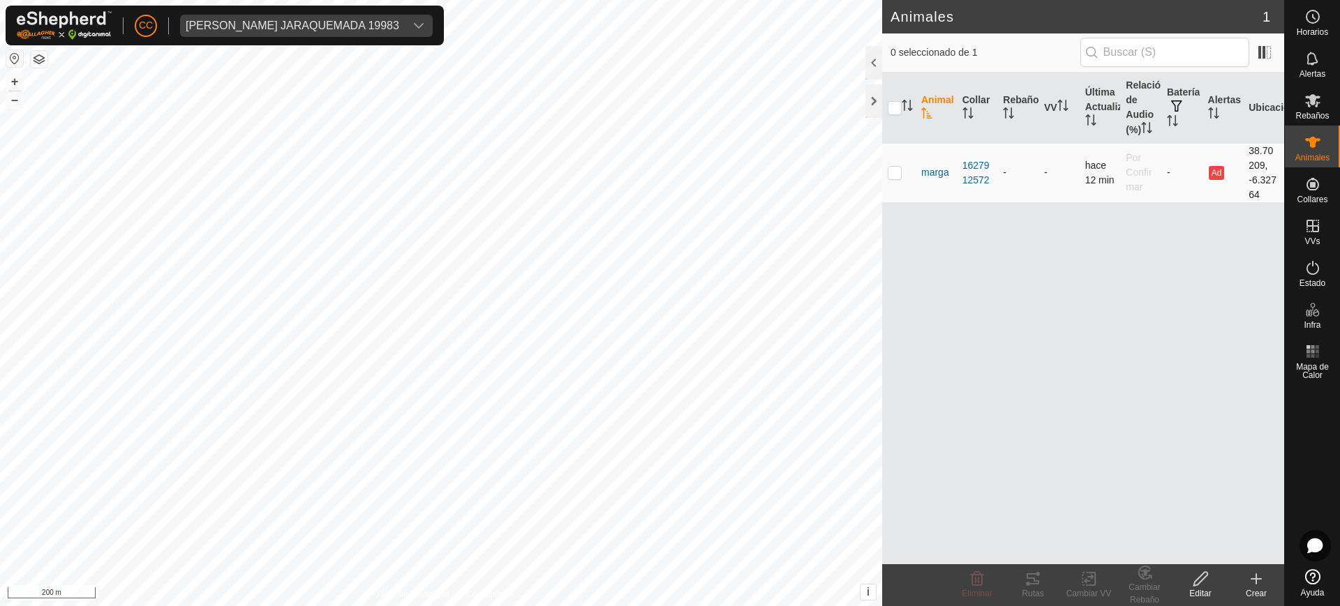
checkbox input "true"
click at [1144, 583] on div "Cambiar Rebaño" at bounding box center [1144, 593] width 56 height 25
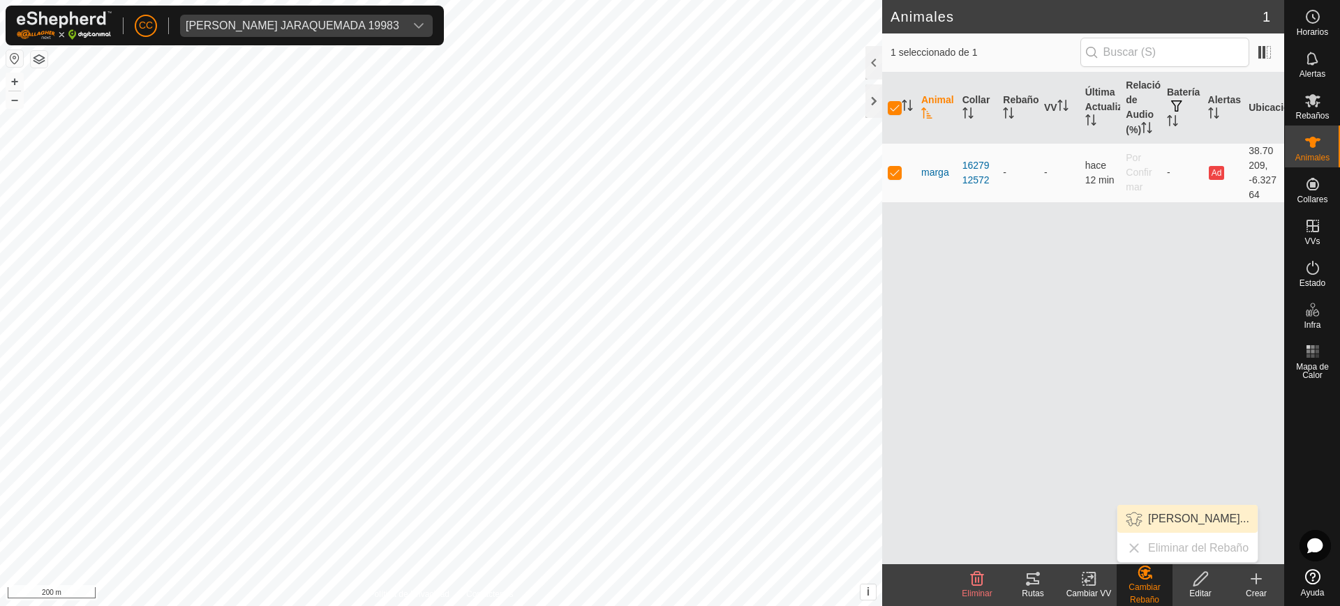
click at [1169, 516] on link "Elegir Rebaño..." at bounding box center [1187, 519] width 140 height 28
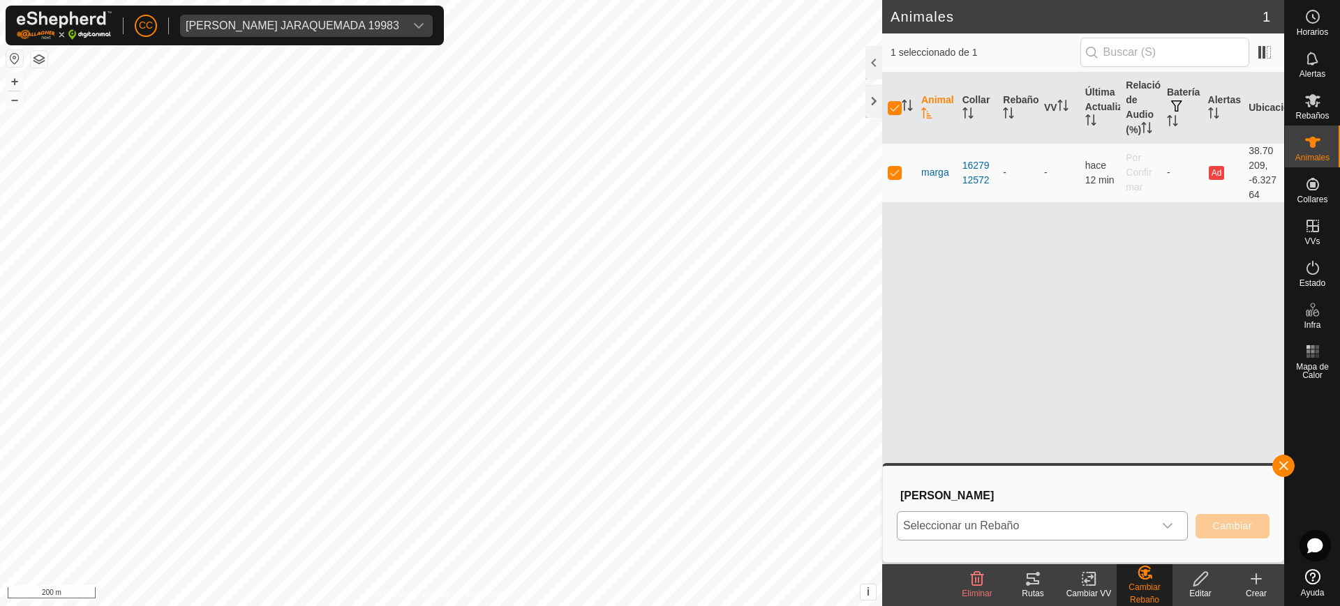
click at [1160, 518] on div "dropdown trigger" at bounding box center [1167, 526] width 28 height 28
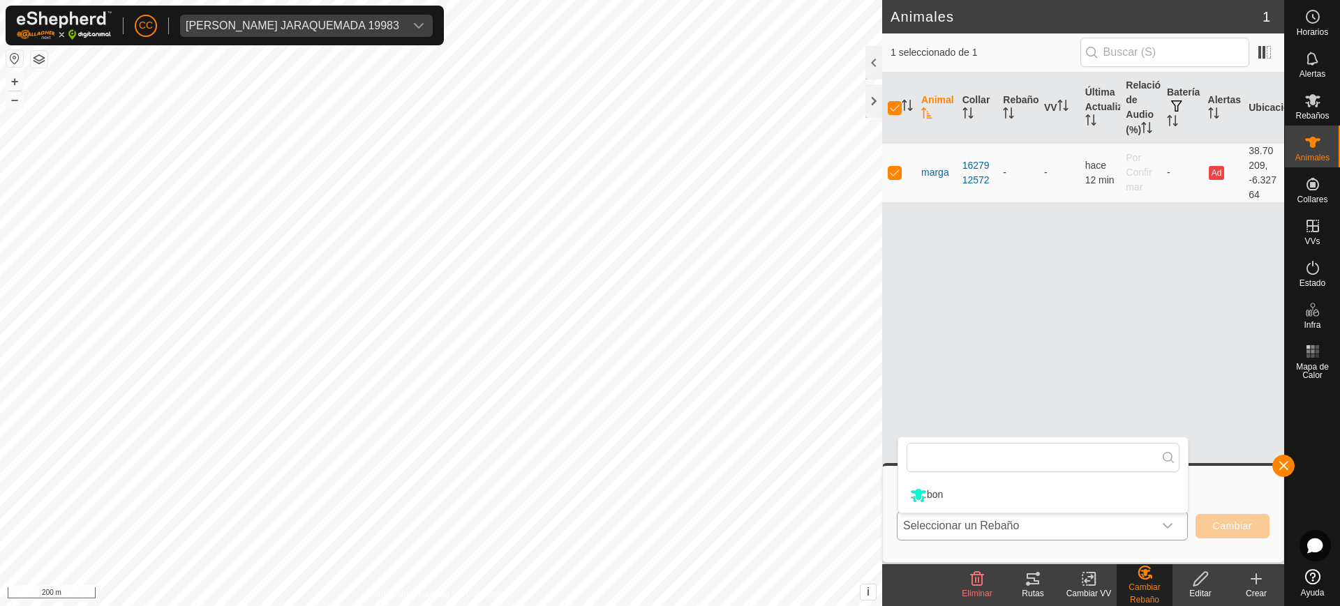
click at [1139, 491] on li "bon" at bounding box center [1043, 495] width 290 height 35
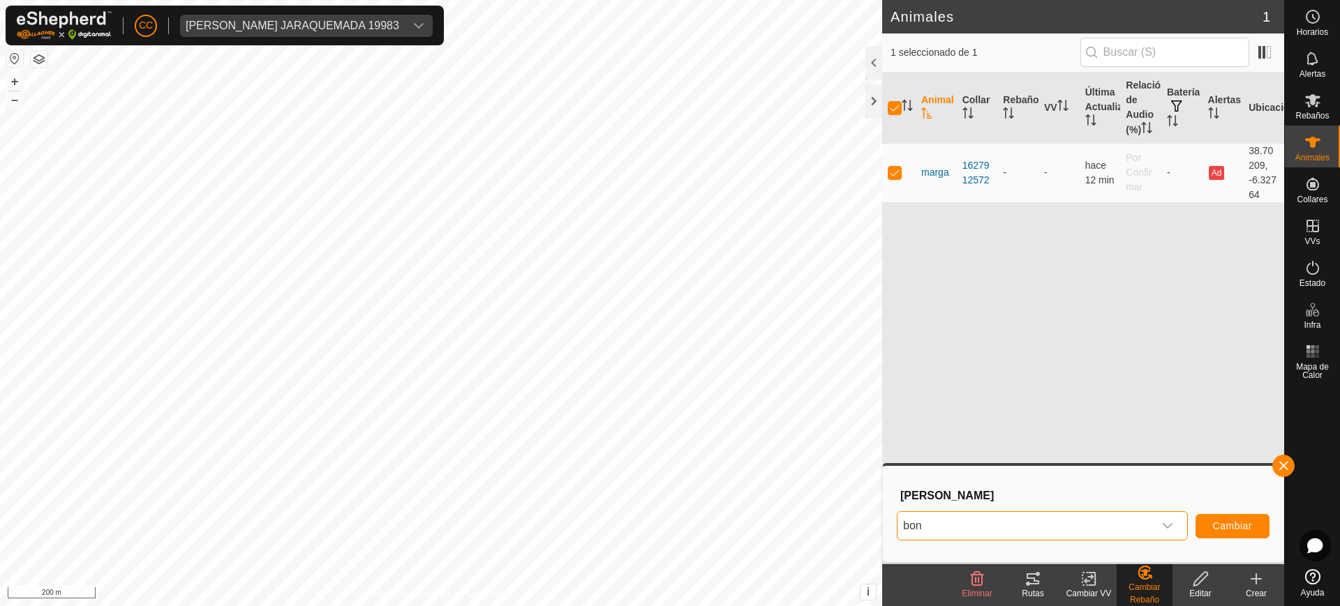
click at [1137, 532] on span "bon" at bounding box center [1025, 526] width 256 height 28
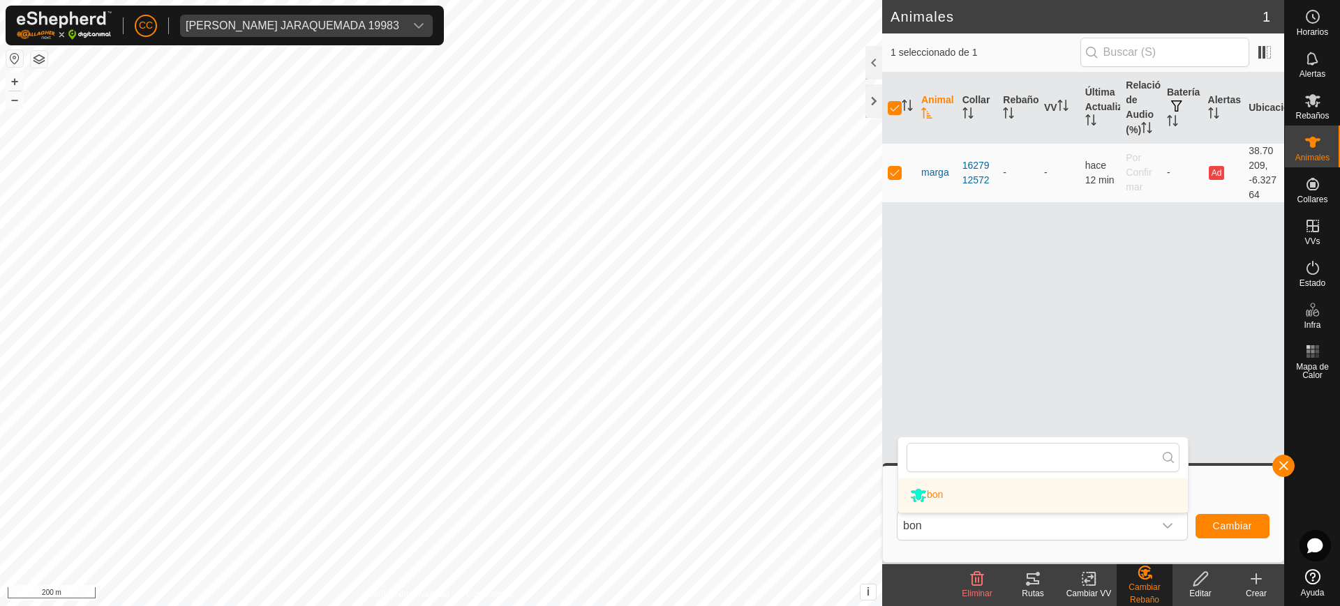
click at [1202, 417] on div "Animal Collar Rebaño VV Última Actualización Relación de Audio (%) Batería Aler…" at bounding box center [1083, 319] width 402 height 492
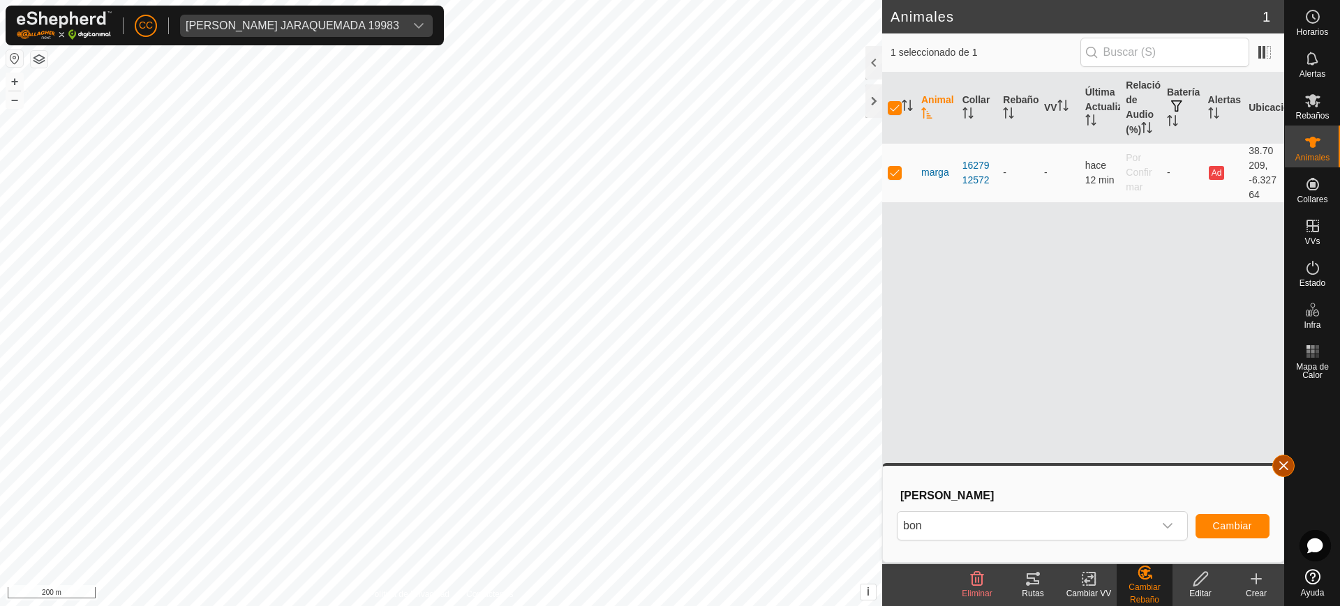
click at [1280, 462] on button "button" at bounding box center [1283, 466] width 22 height 22
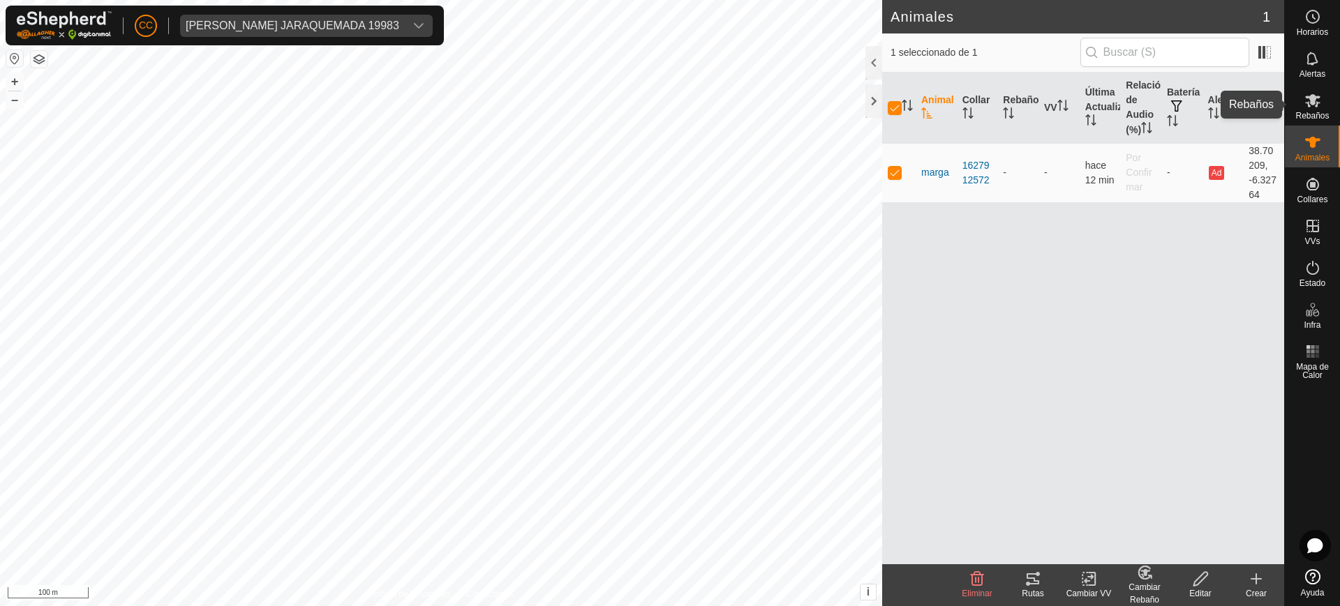
click at [1322, 89] on es-mob-svg-icon at bounding box center [1312, 100] width 25 height 22
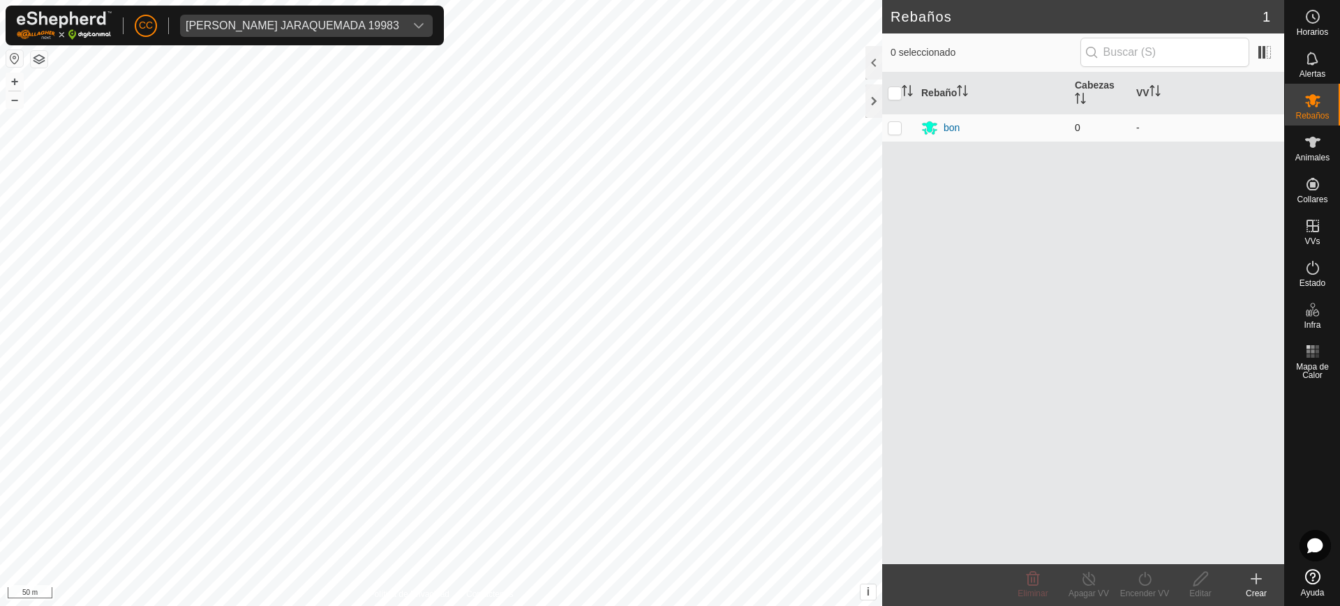
click at [896, 124] on p-checkbox at bounding box center [895, 127] width 14 height 11
checkbox input "true"
click at [892, 125] on p-checkbox at bounding box center [895, 127] width 14 height 11
checkbox input "true"
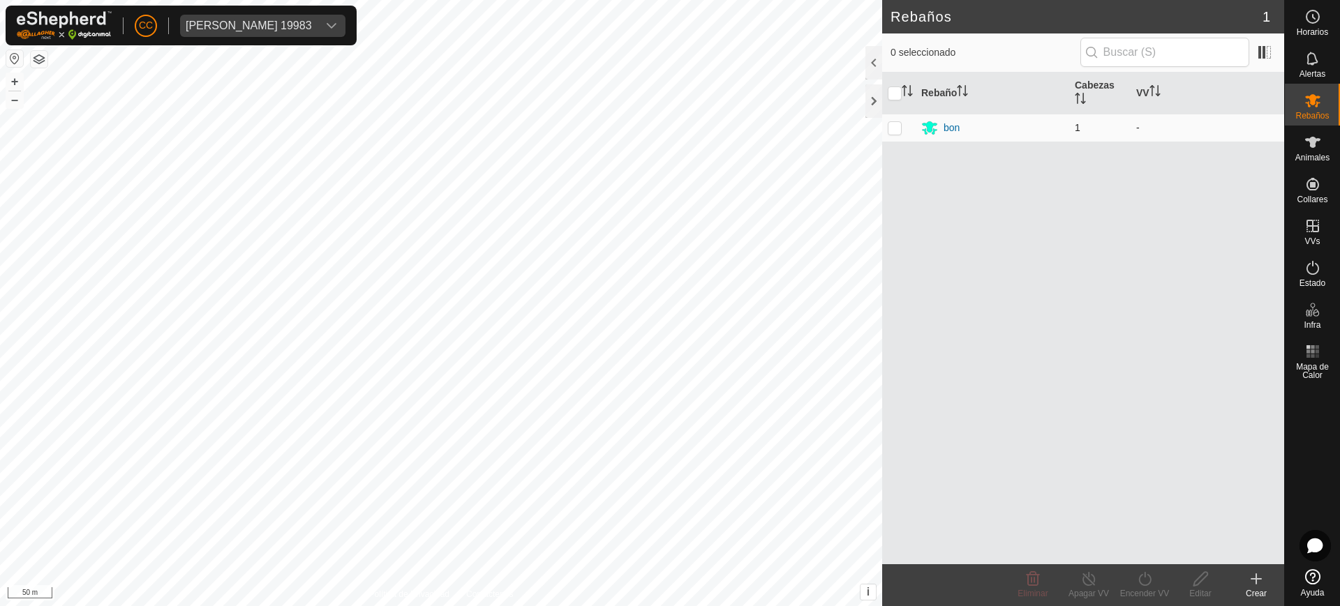
checkbox input "true"
click at [1146, 565] on div "Encender VV" at bounding box center [1144, 586] width 56 height 42
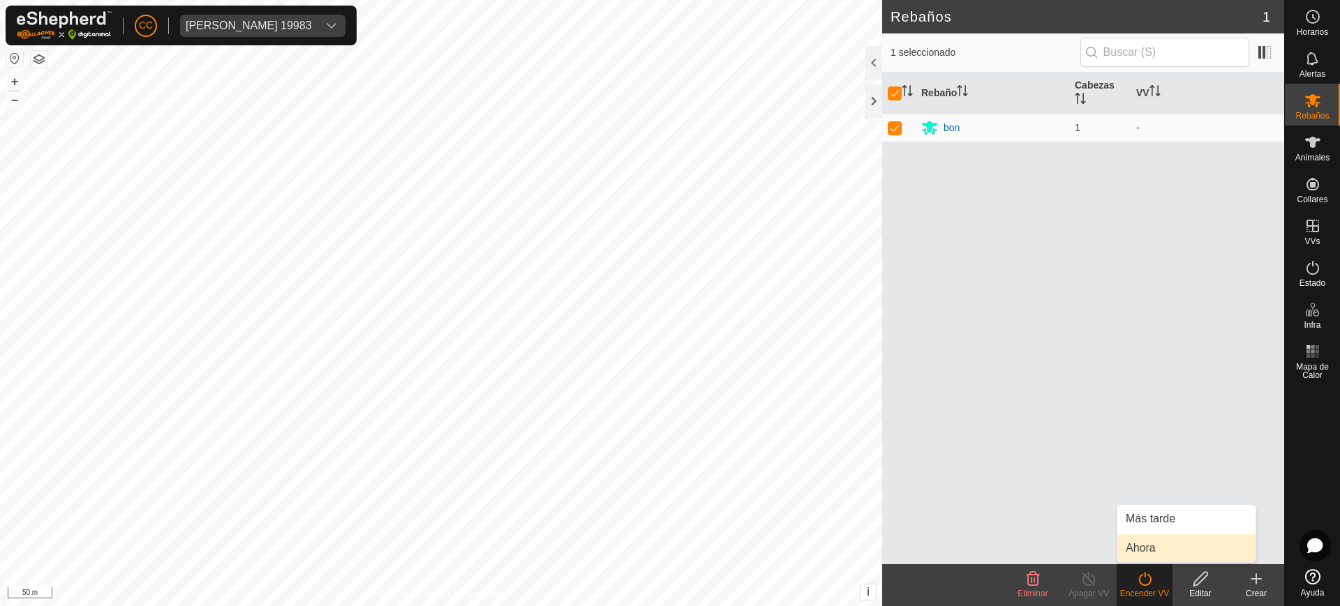
click at [1143, 537] on link "Ahora" at bounding box center [1186, 549] width 138 height 28
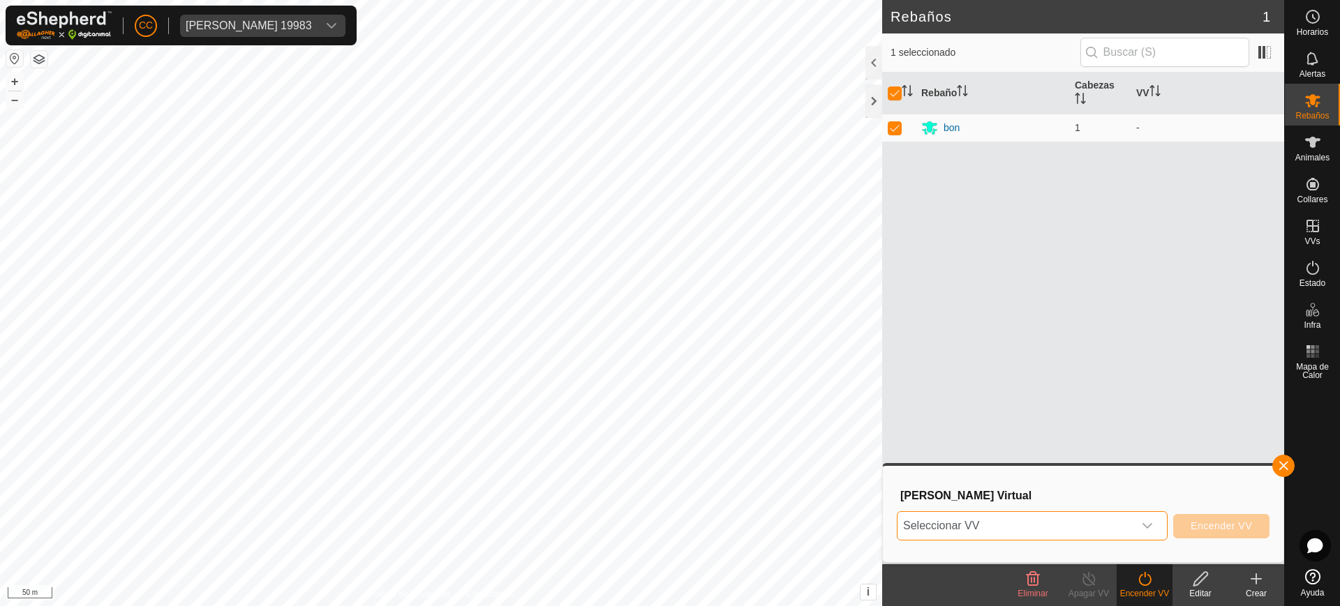
click at [1110, 521] on span "Seleccionar VV" at bounding box center [1015, 526] width 236 height 28
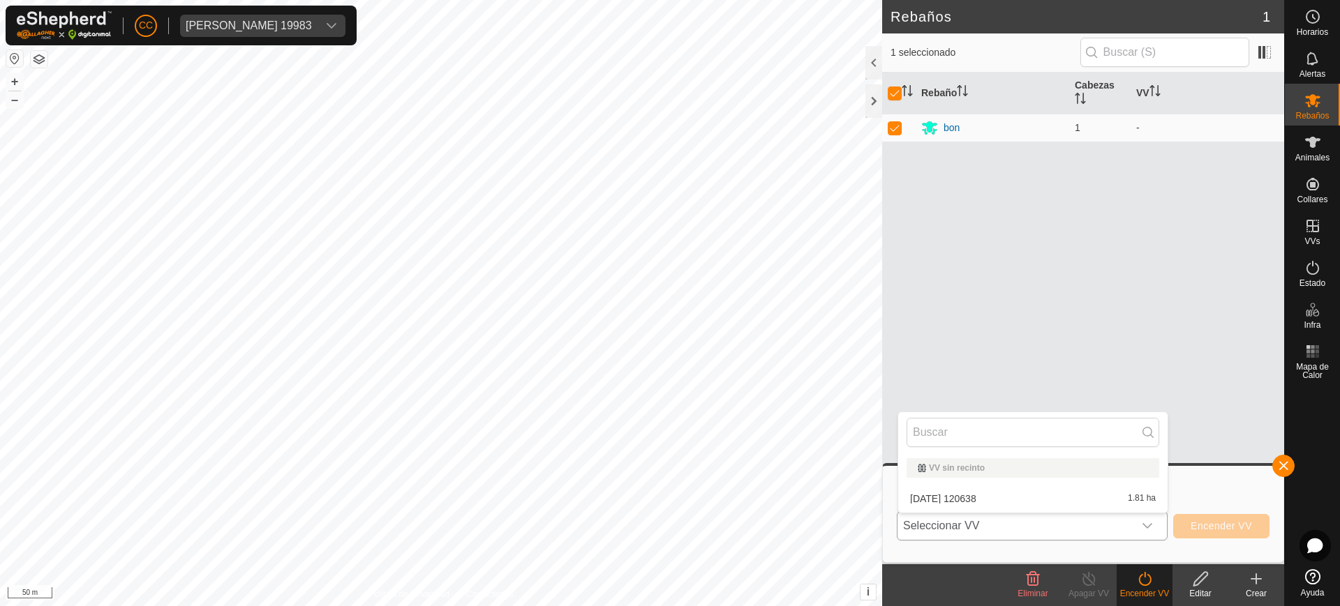
click at [1038, 478] on li "VV sin recinto" at bounding box center [1032, 468] width 269 height 31
click at [1038, 485] on li "2025-08-20 120638 1.81 ha" at bounding box center [1032, 499] width 269 height 28
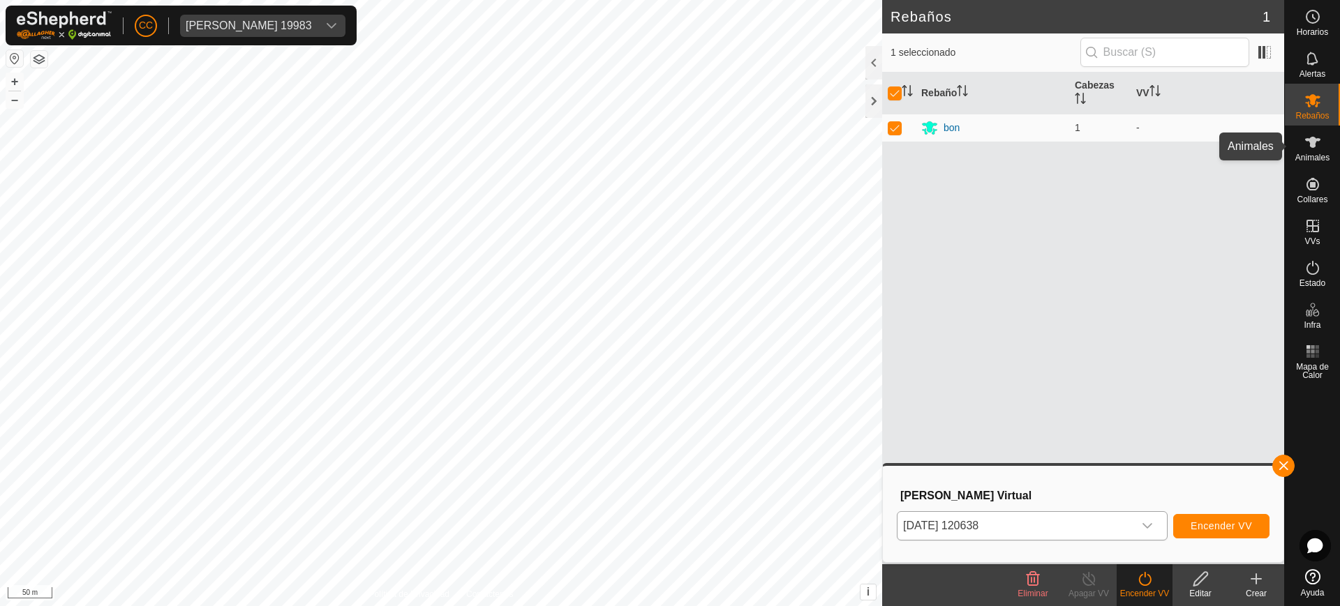
click at [1310, 141] on icon at bounding box center [1312, 142] width 15 height 11
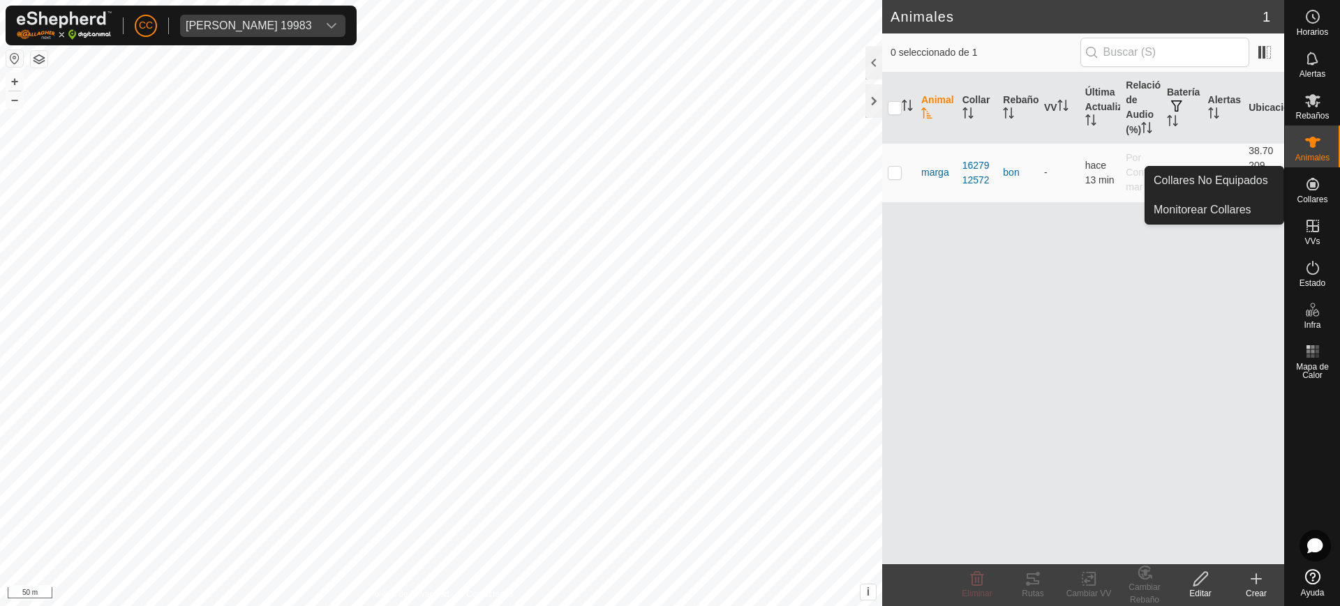
click at [1317, 204] on span "Collares" at bounding box center [1312, 199] width 31 height 8
click at [1253, 179] on link "Collares No Equipados" at bounding box center [1214, 181] width 138 height 28
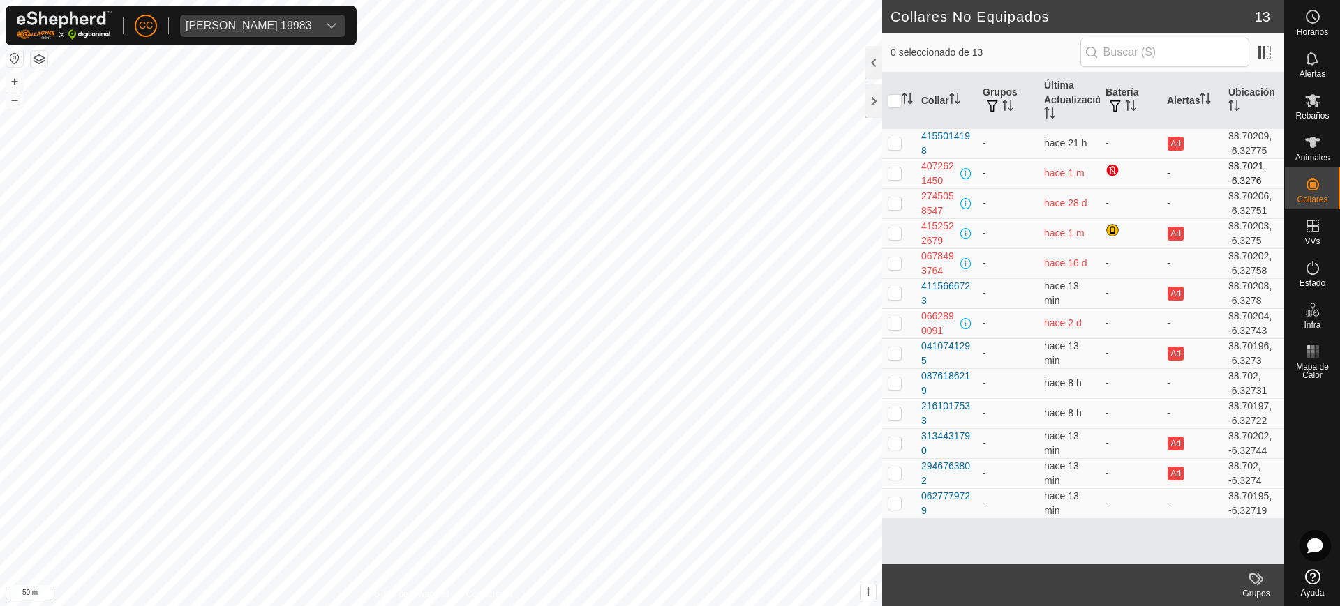
click at [894, 174] on p-checkbox at bounding box center [895, 172] width 14 height 11
checkbox input "true"
click at [1054, 109] on icon "Activar para ordenar" at bounding box center [1049, 112] width 11 height 11
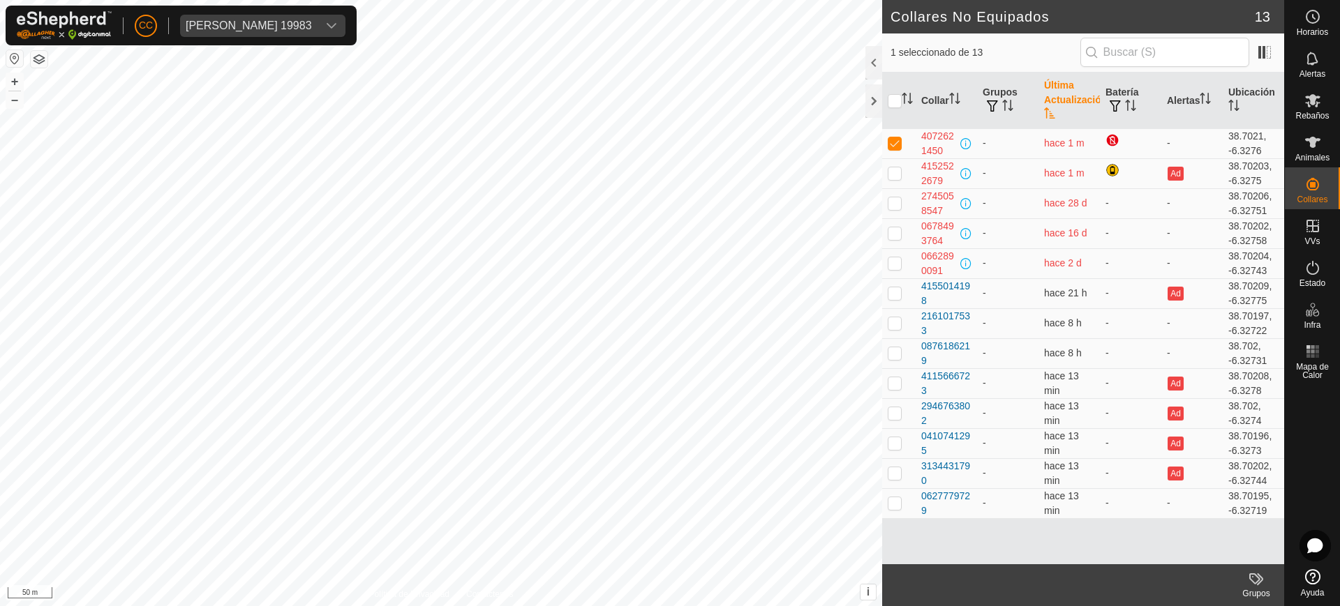
click at [1054, 109] on icon "Activar para ordenar" at bounding box center [1049, 112] width 11 height 11
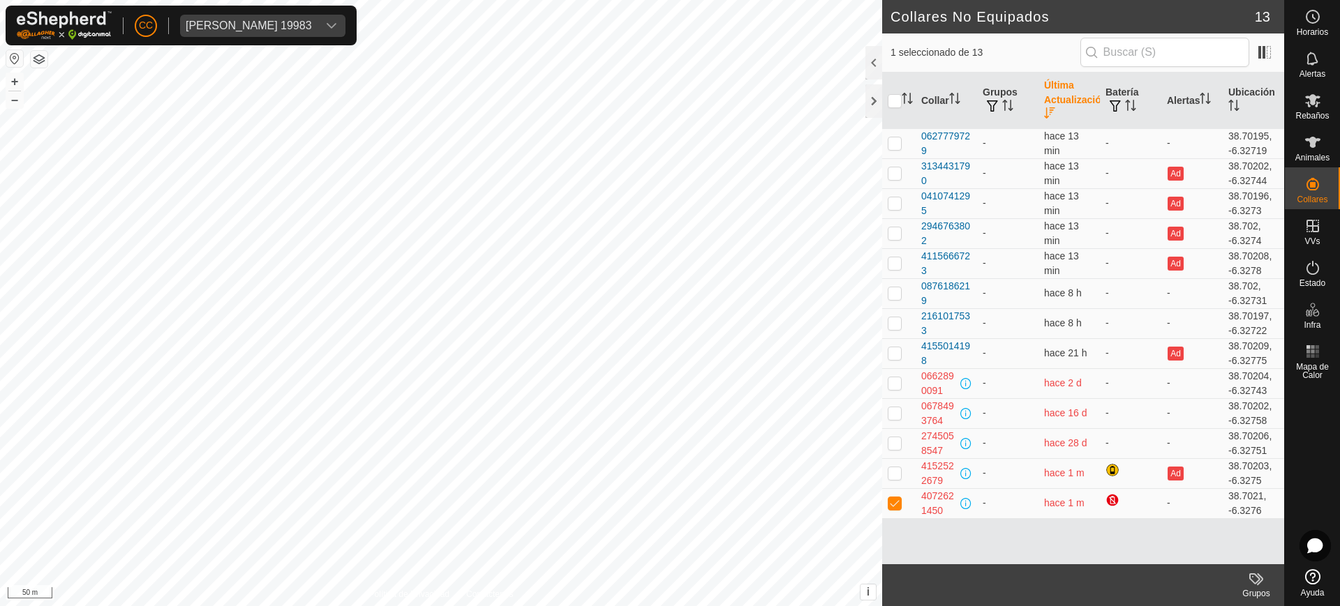
click at [1054, 109] on icon "Activar para ordenar" at bounding box center [1049, 112] width 11 height 11
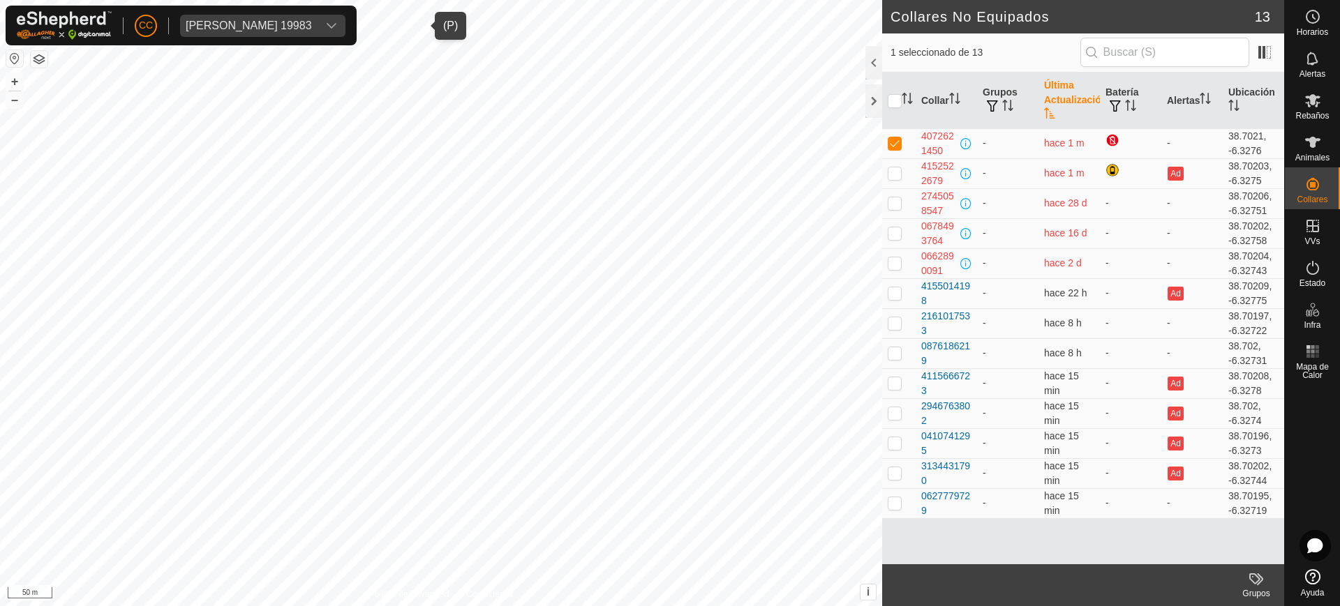
click at [318, 18] on span "ANA CORONADO JARAQUEMADA 19983" at bounding box center [248, 26] width 137 height 22
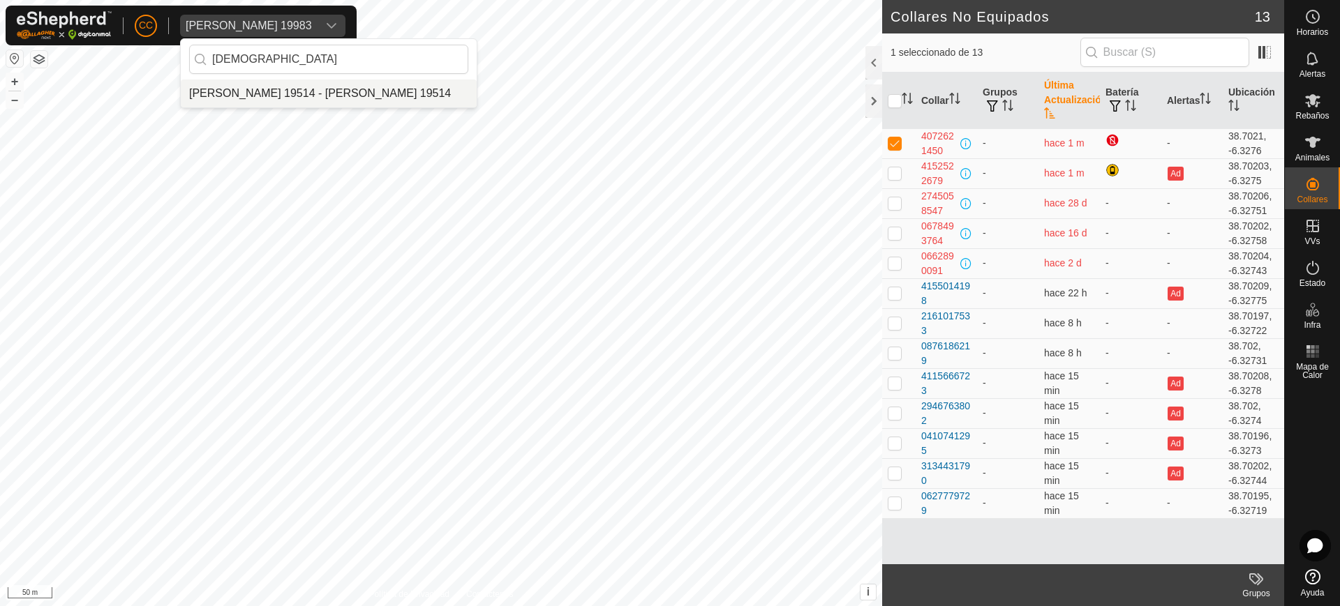
type input "ibai"
click at [315, 94] on li "Ibai Alberdi Jorge 19514 - Ibai Alberdi Jorge 19514" at bounding box center [329, 94] width 296 height 28
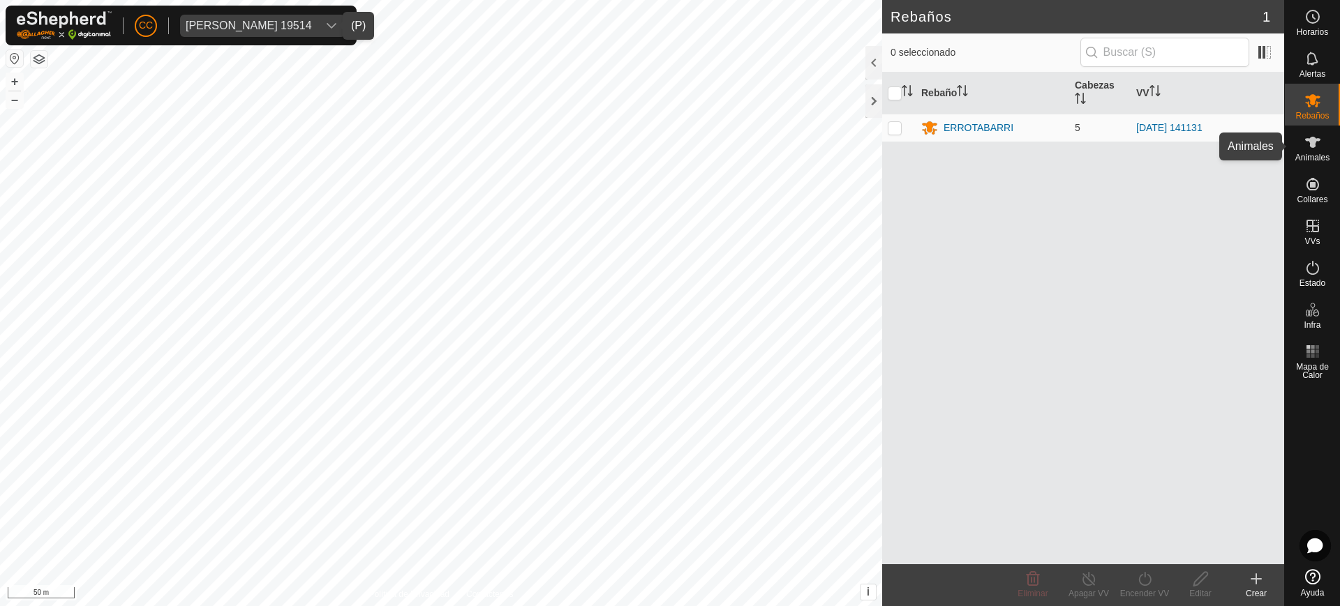
click at [1308, 157] on span "Animales" at bounding box center [1312, 158] width 34 height 8
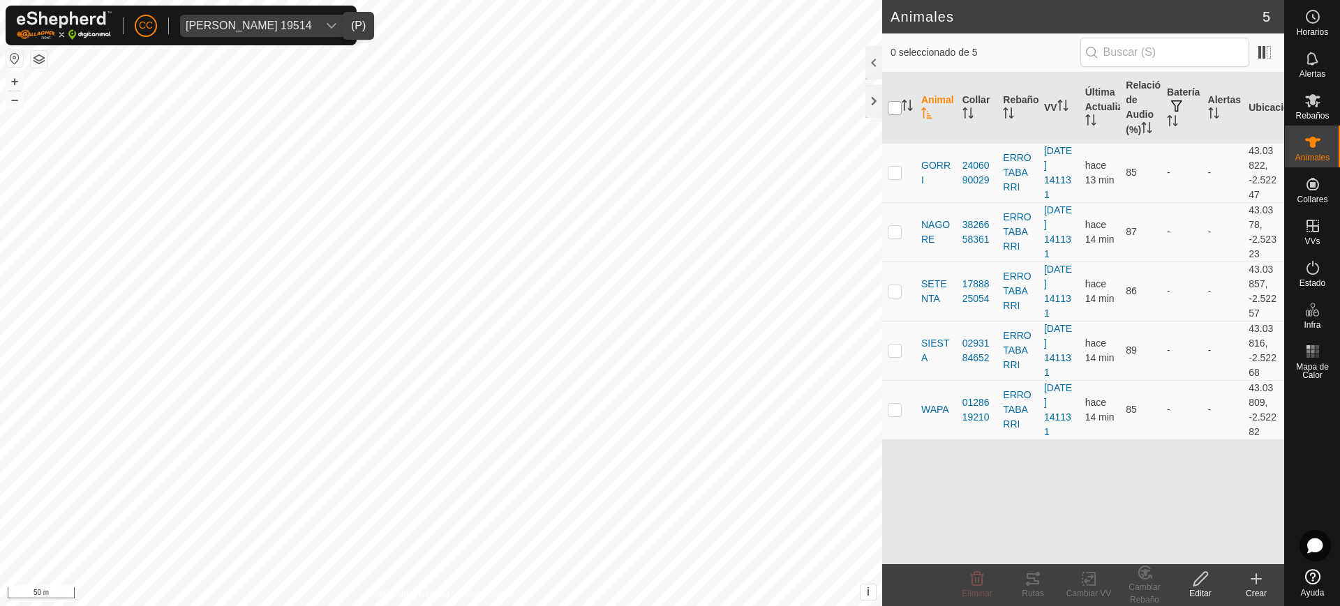
click at [892, 109] on input "checkbox" at bounding box center [895, 108] width 14 height 14
checkbox input "true"
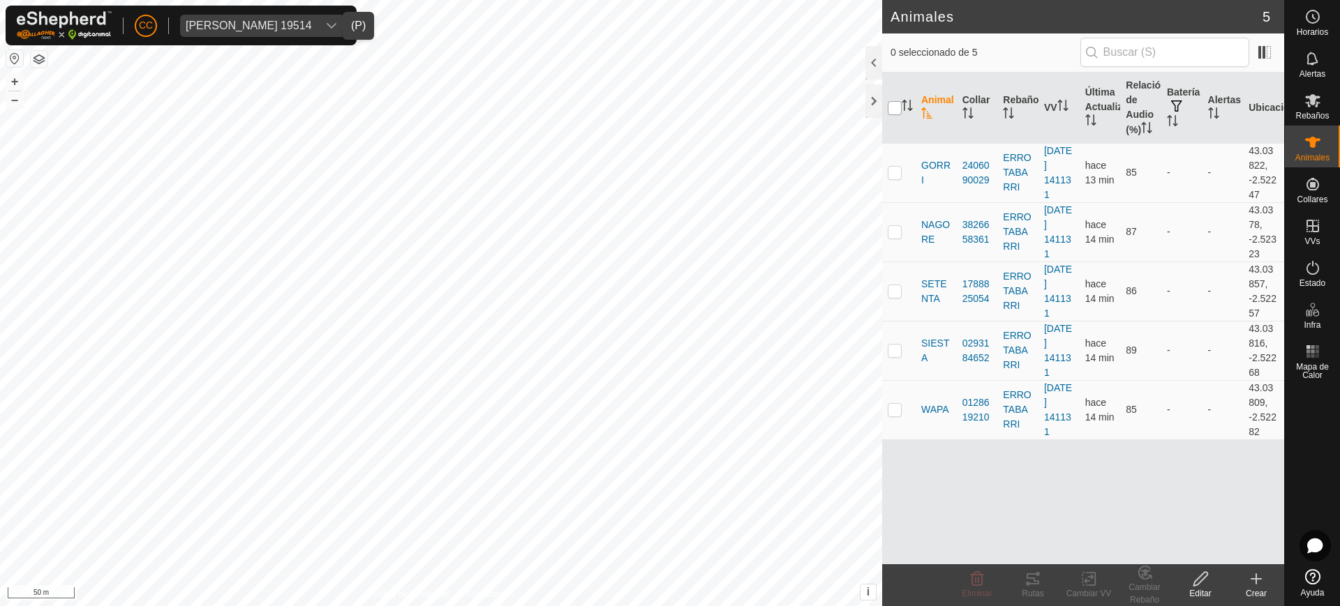
checkbox input "true"
click at [301, 29] on div "Ibai Alberdi Jorge 19514" at bounding box center [249, 25] width 126 height 11
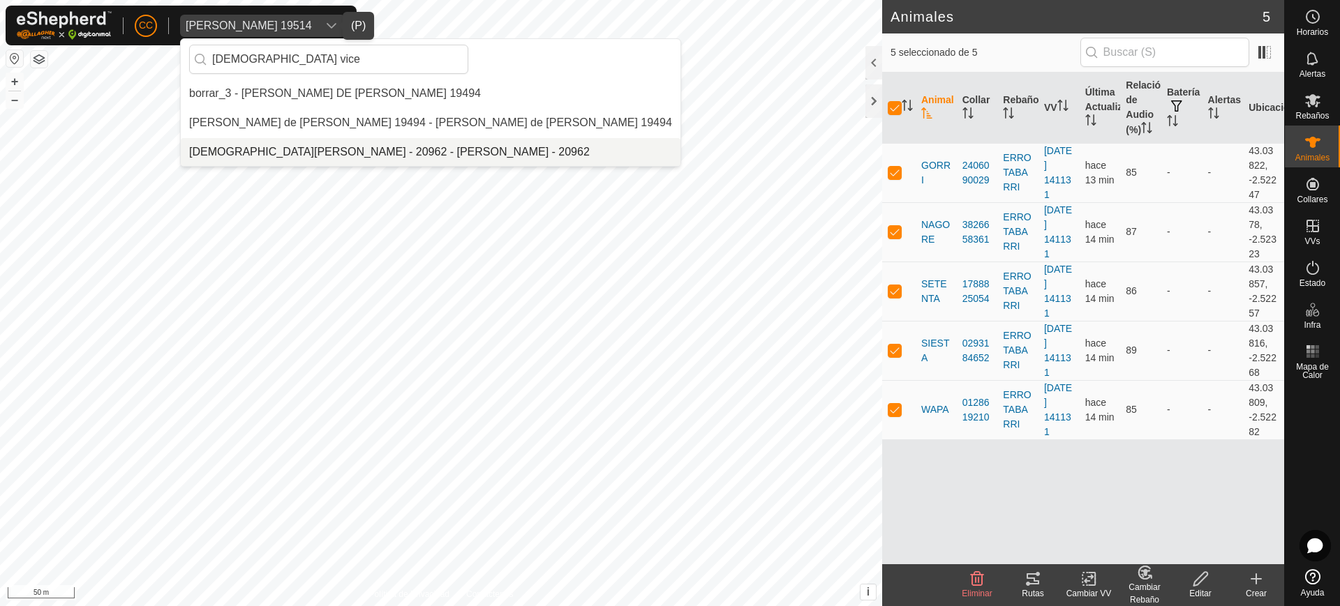
type input "jesus vice"
click at [290, 142] on li "Jesus Vicente Iglesias Casas - 20962 - Jesus Vicente Iglesias Casas - 20962" at bounding box center [431, 152] width 500 height 28
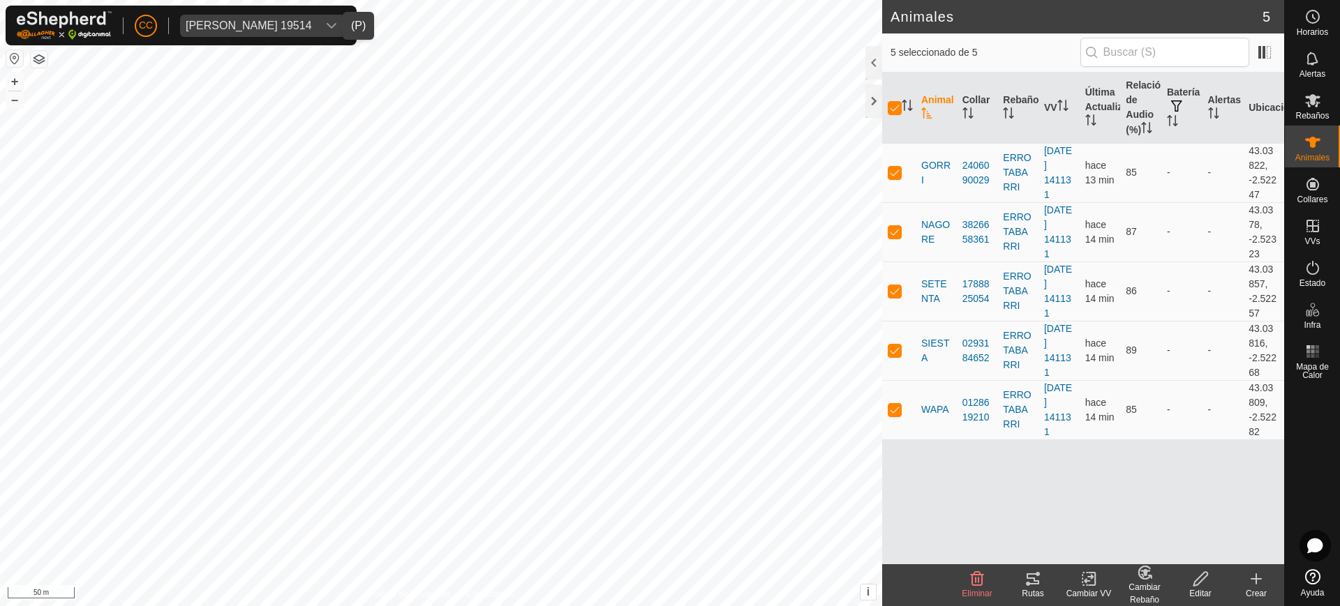
checkbox input "false"
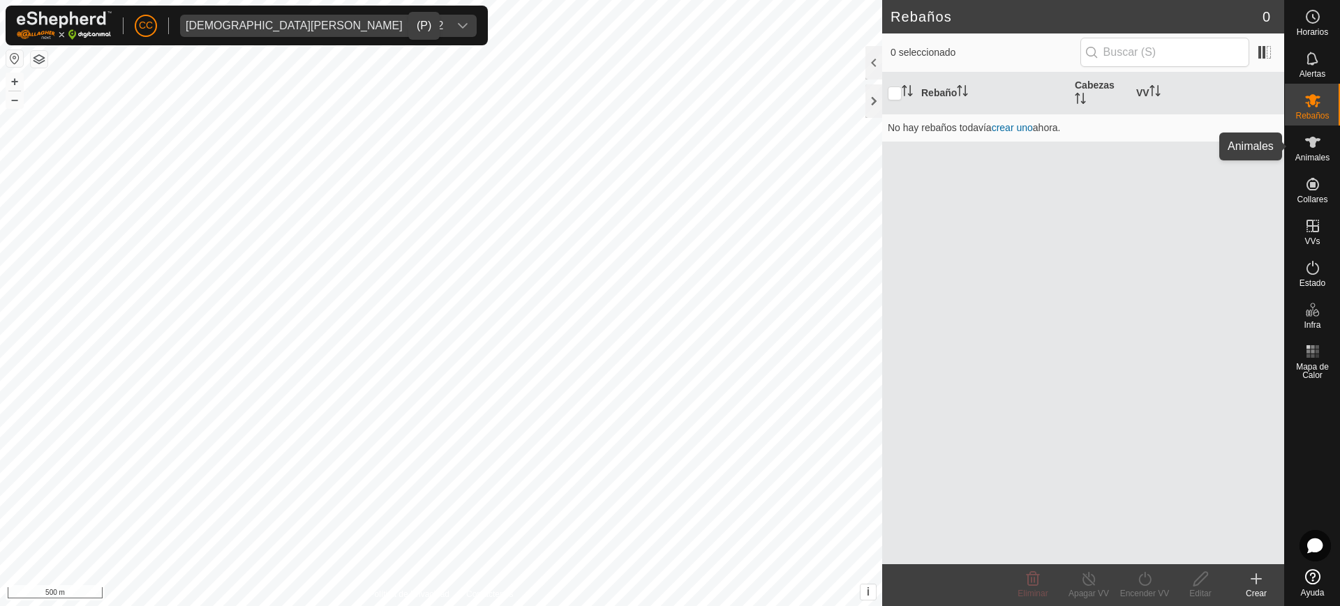
click at [1310, 145] on icon at bounding box center [1312, 142] width 15 height 11
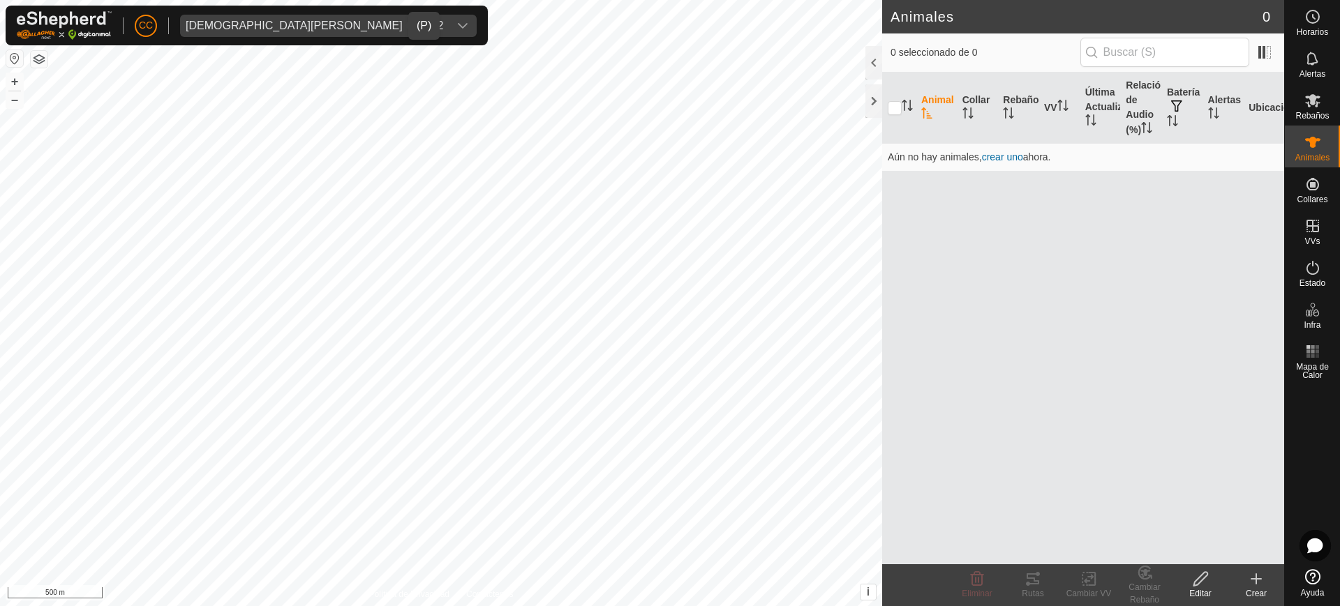
click at [1310, 145] on icon at bounding box center [1312, 142] width 15 height 11
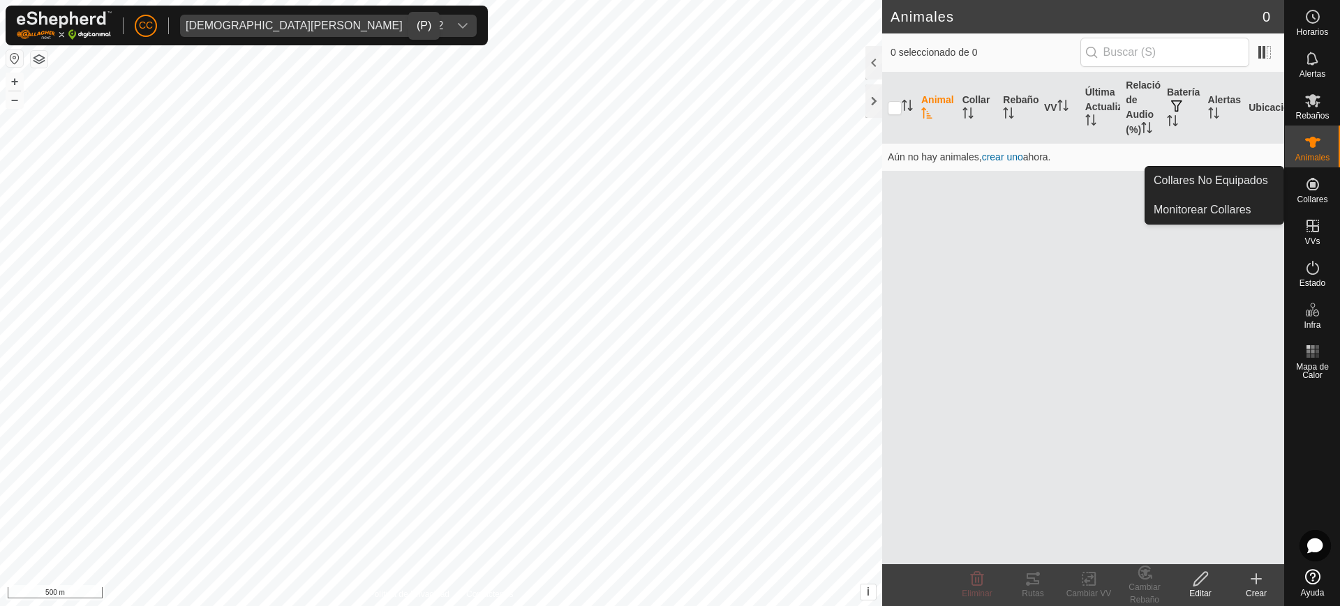
click at [1310, 193] on es-neckbands-svg-icon at bounding box center [1312, 184] width 25 height 22
click at [1267, 184] on link "Collares No Equipados" at bounding box center [1214, 181] width 138 height 28
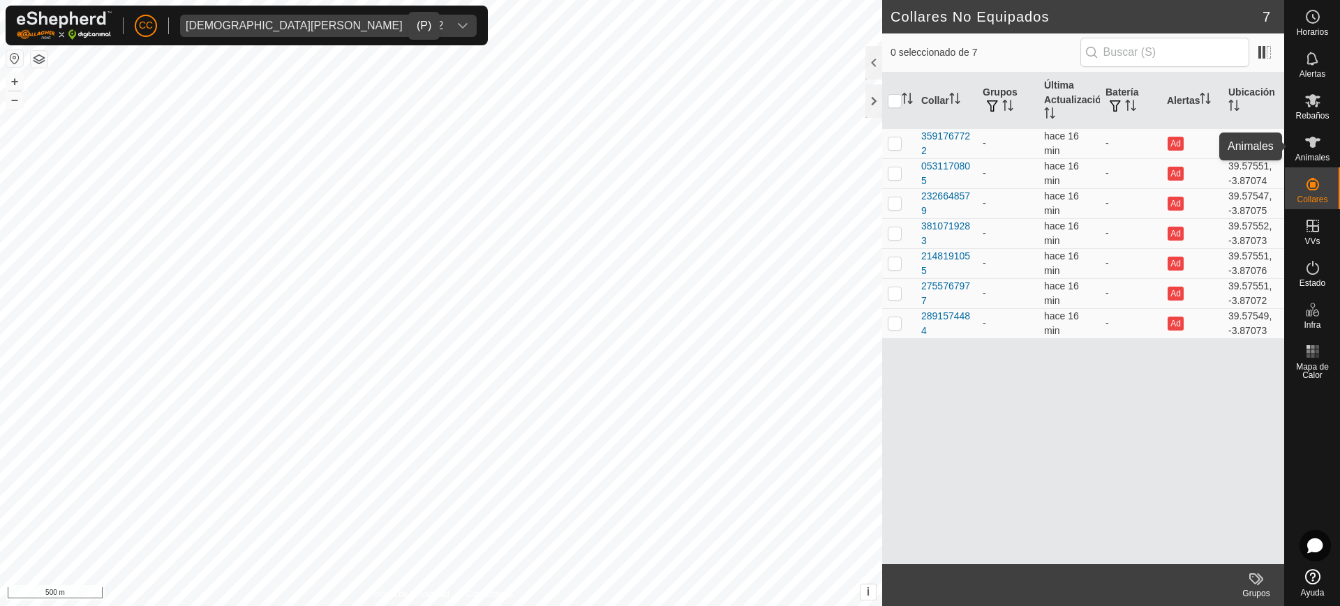
click at [1310, 137] on icon at bounding box center [1312, 142] width 15 height 11
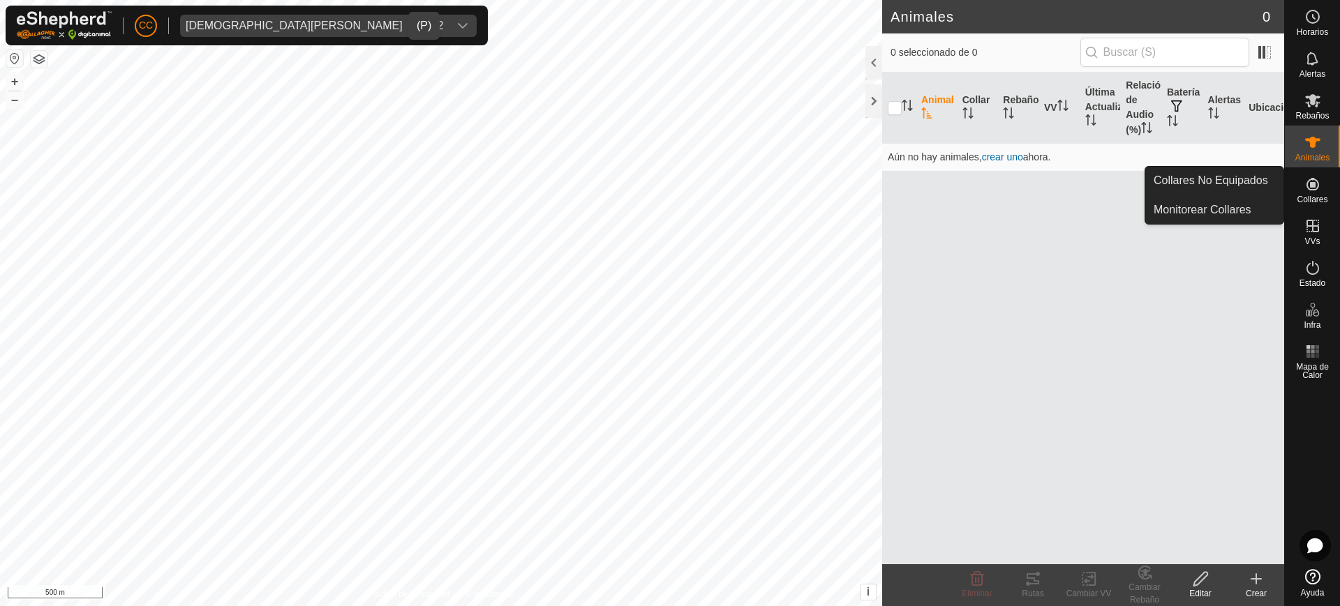
click at [1334, 193] on div "Collares" at bounding box center [1312, 188] width 55 height 42
click at [1302, 199] on span "Collares" at bounding box center [1312, 199] width 31 height 8
click at [1269, 187] on link "Collares No Equipados" at bounding box center [1214, 181] width 138 height 28
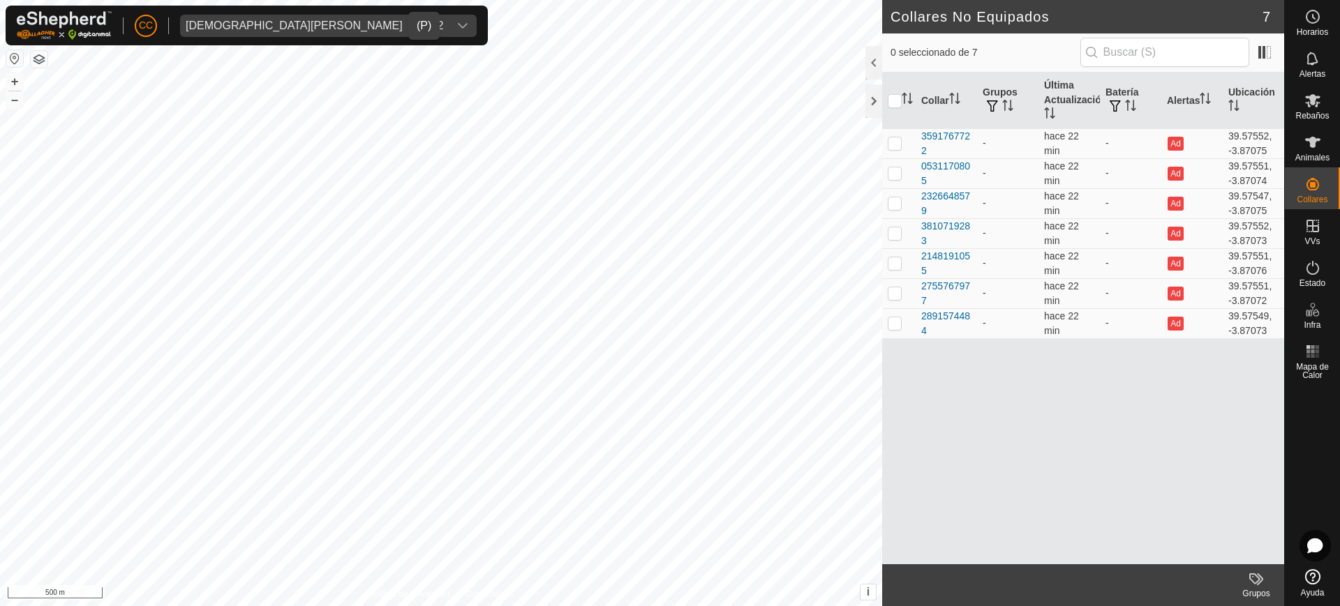
click at [225, 20] on div "[DEMOGRAPHIC_DATA][PERSON_NAME] [PERSON_NAME] - 20962" at bounding box center [314, 25] width 257 height 11
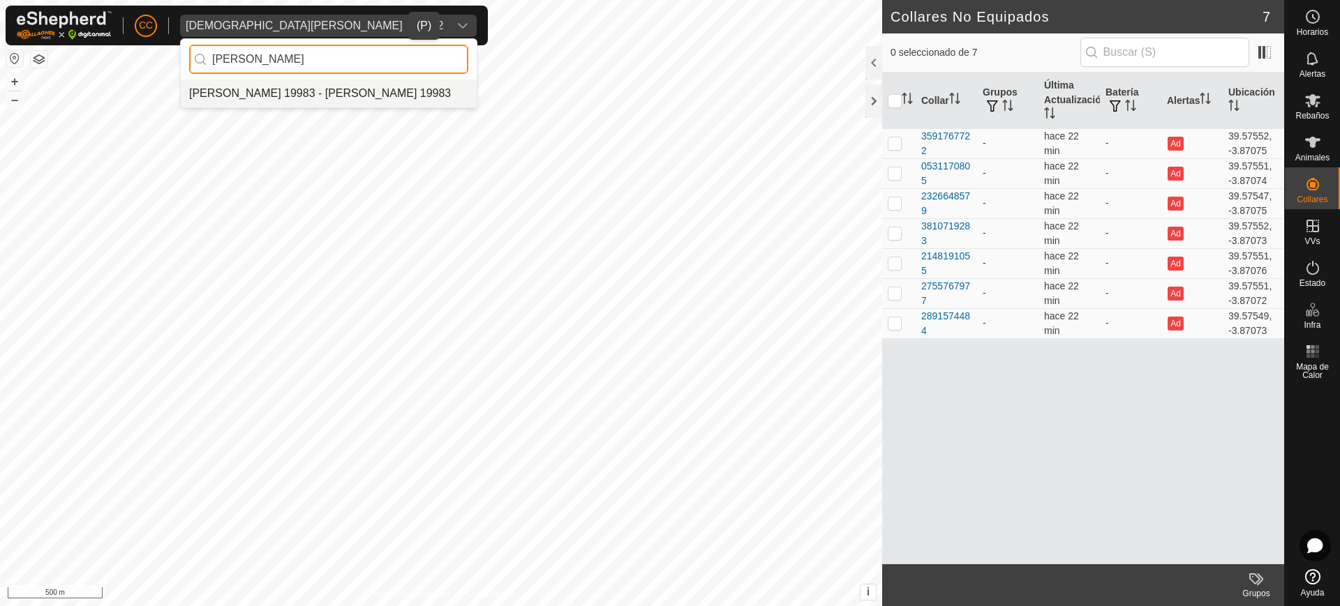
type input "ana cor"
click at [343, 90] on li "ANA CORONADO JARAQUEMADA 19983 - ANA CORONADO JARAQUEMADA 19983" at bounding box center [329, 94] width 296 height 28
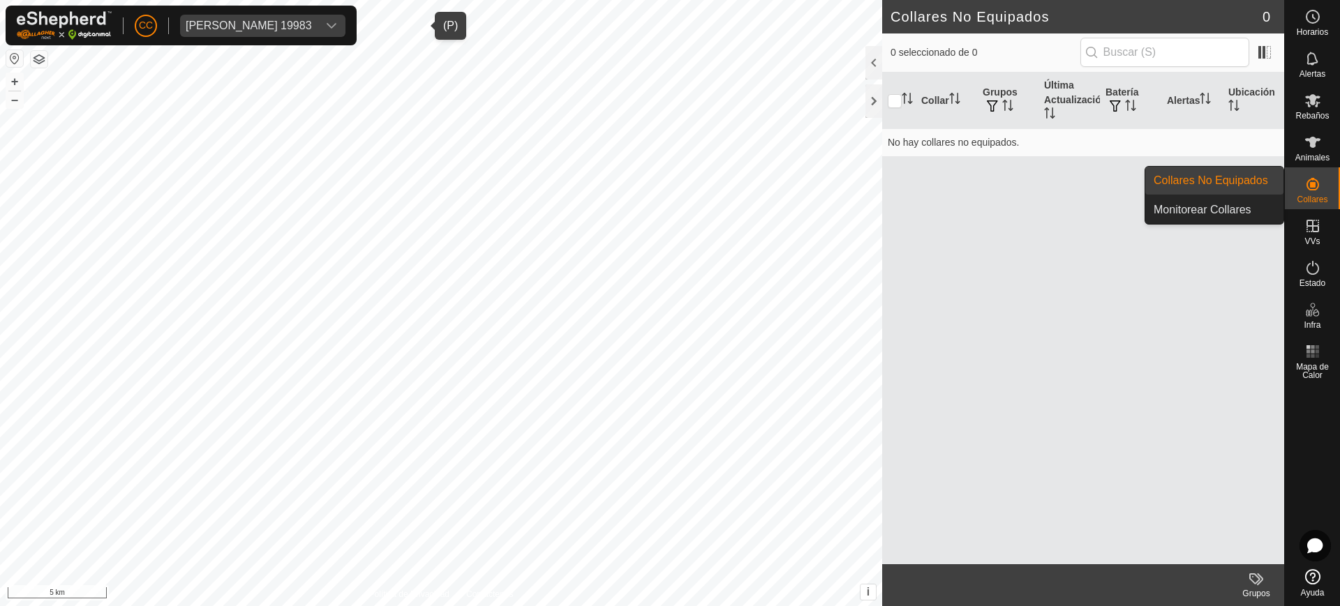
click at [1323, 200] on span "Collares" at bounding box center [1312, 199] width 31 height 8
click at [1255, 193] on link "Collares No Equipados" at bounding box center [1214, 181] width 138 height 28
click at [1207, 185] on link "Collares No Equipados" at bounding box center [1214, 181] width 138 height 28
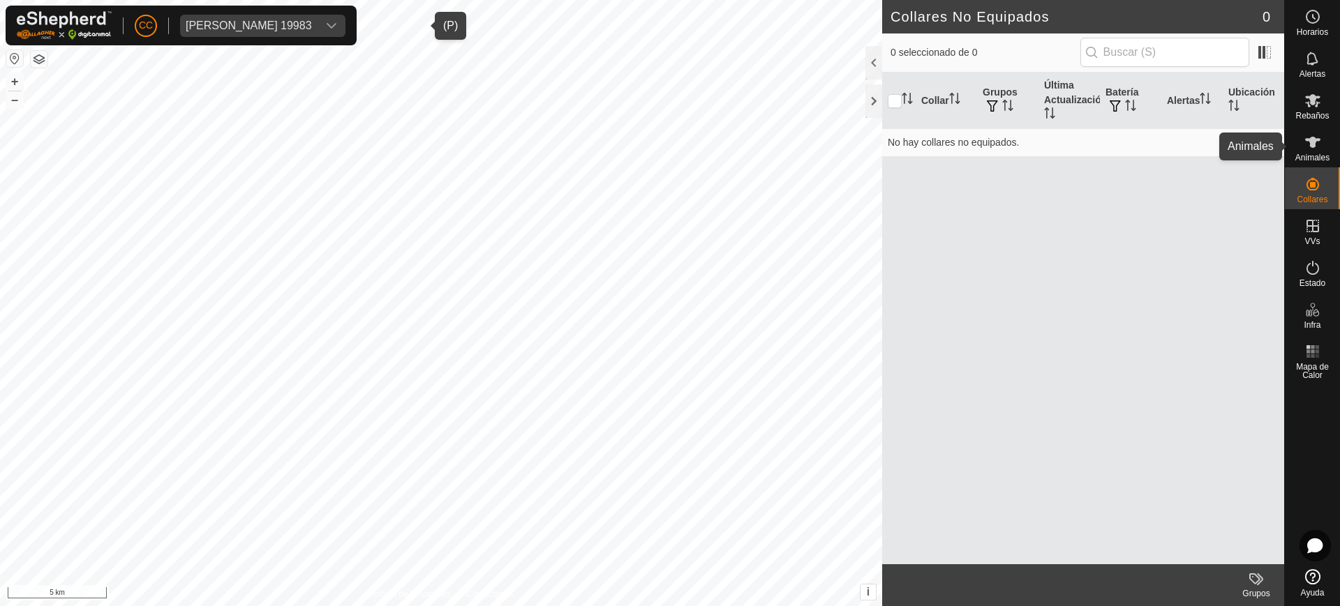
click at [1311, 129] on div "Animales" at bounding box center [1312, 147] width 55 height 42
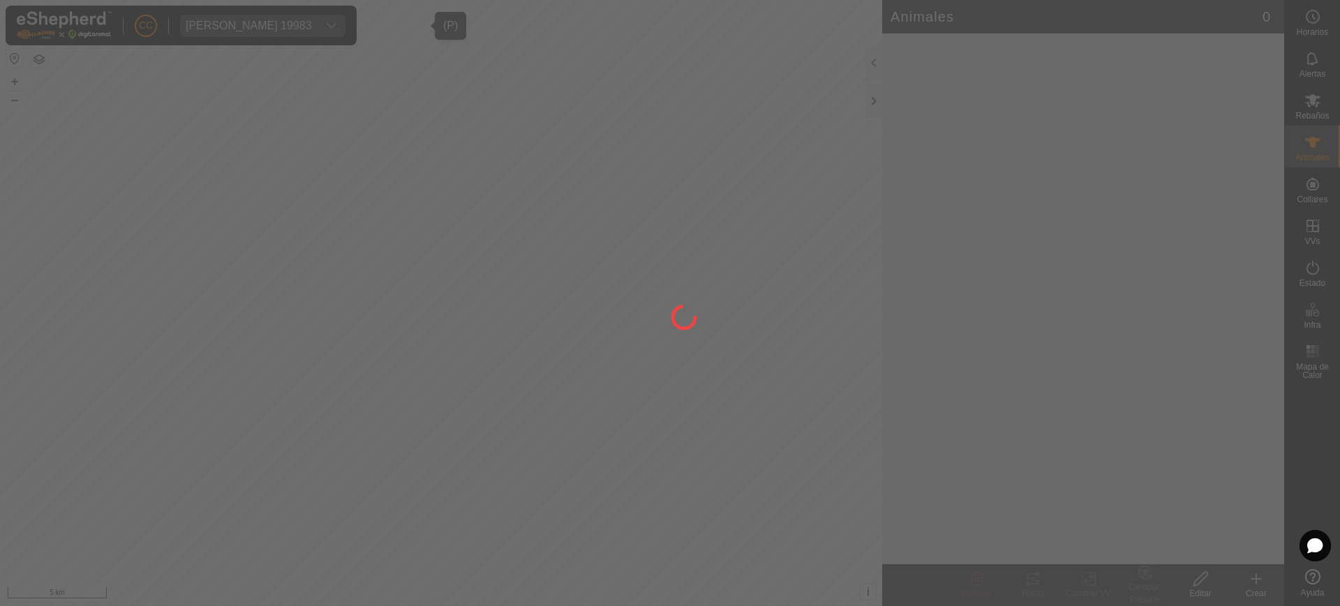
click at [1317, 189] on div at bounding box center [670, 303] width 1340 height 606
click at [1275, 141] on div at bounding box center [670, 303] width 1340 height 606
